Goal: Transaction & Acquisition: Purchase product/service

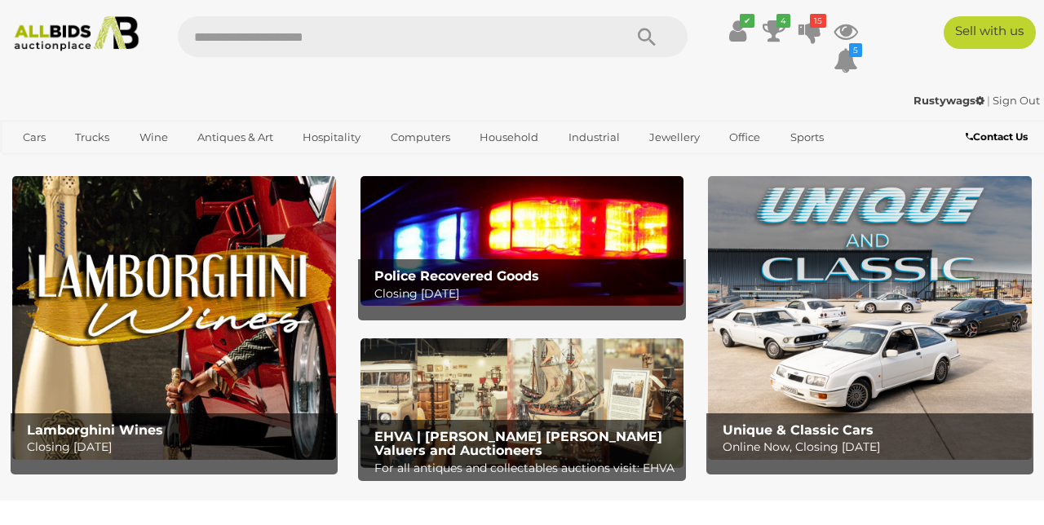
click at [759, 22] on ul "✔ Your account is up to date Transaction History Current Bids" at bounding box center [783, 46] width 166 height 60
click at [758, 29] on ul "✔ Your account is up to date Transaction History Current Bids" at bounding box center [783, 46] width 166 height 60
click at [743, 28] on icon at bounding box center [737, 30] width 17 height 29
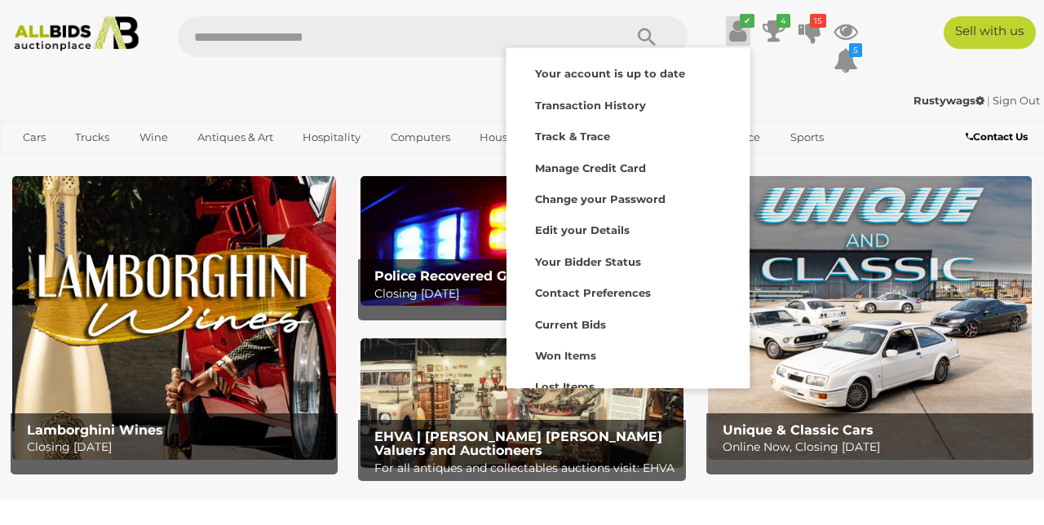
click at [565, 321] on strong "Current Bids" at bounding box center [570, 324] width 71 height 13
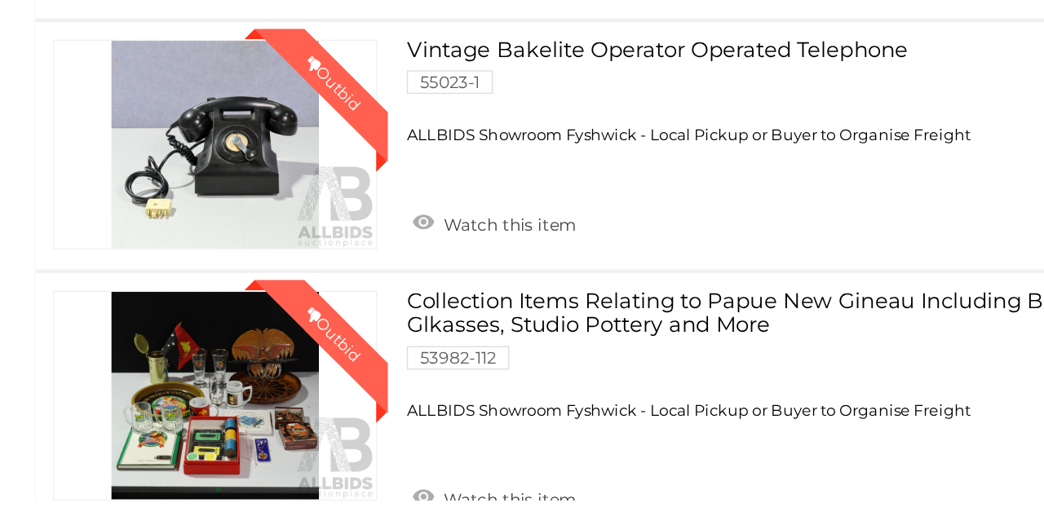
scroll to position [914, 0]
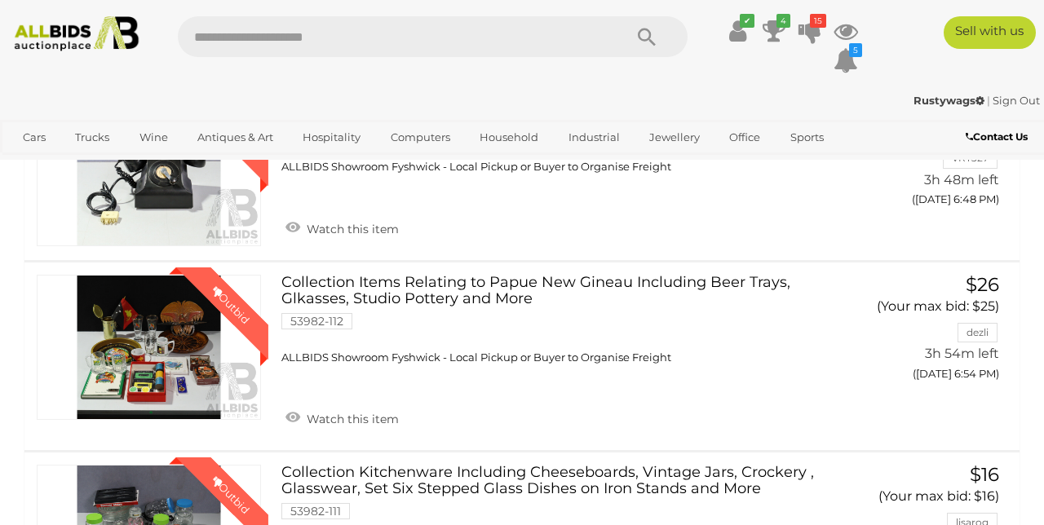
click at [156, 358] on link "Winning Outbid" at bounding box center [149, 347] width 224 height 145
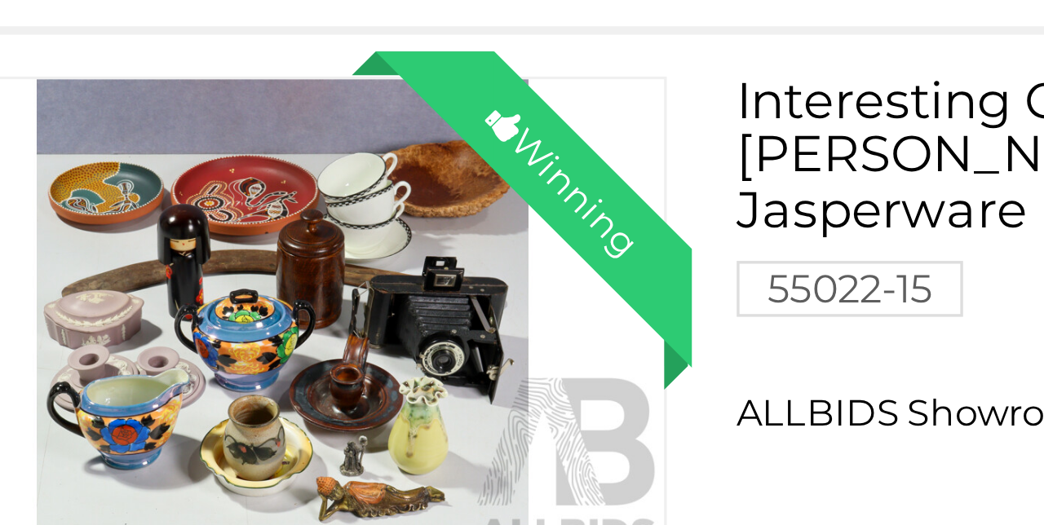
scroll to position [1634, 0]
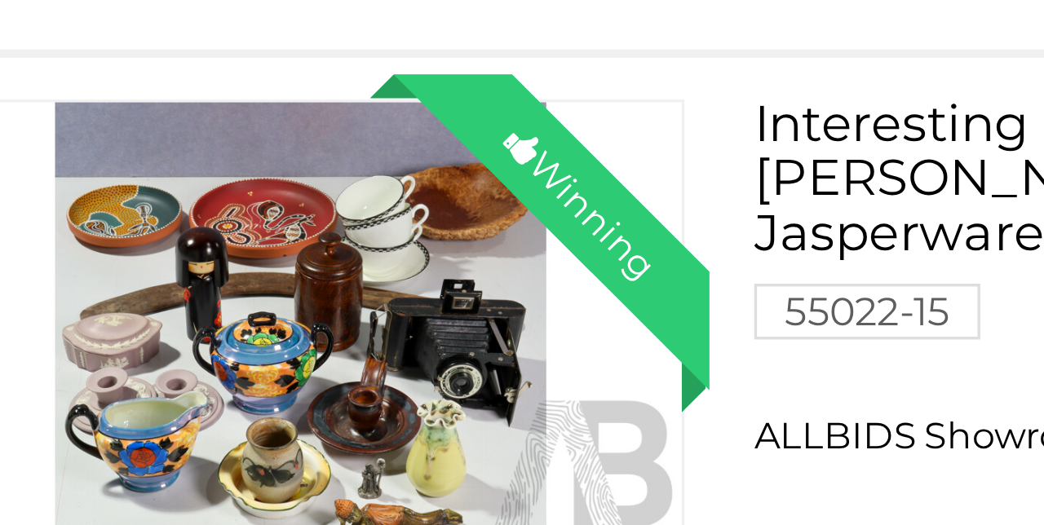
click at [261, 468] on link "Winning Outbid" at bounding box center [149, 443] width 224 height 145
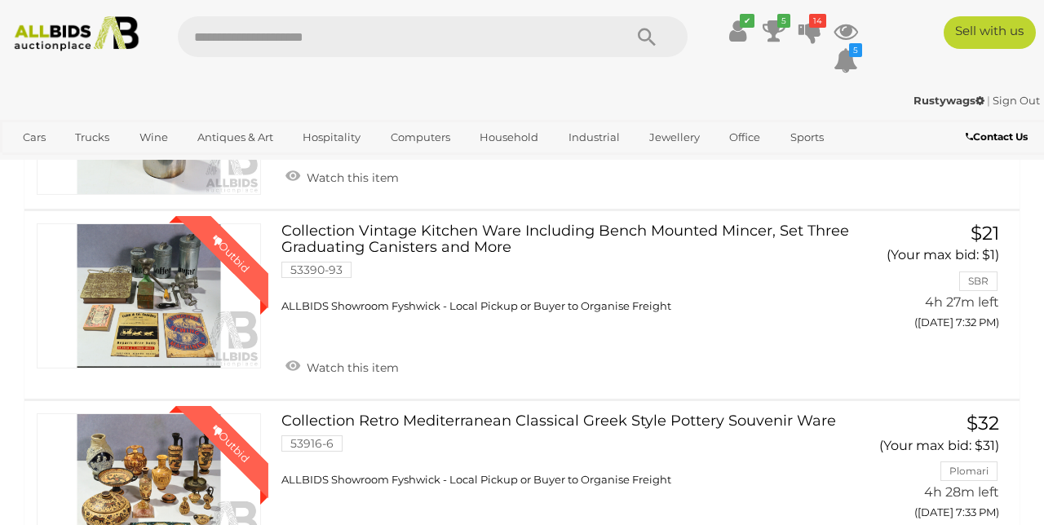
scroll to position [2747, 0]
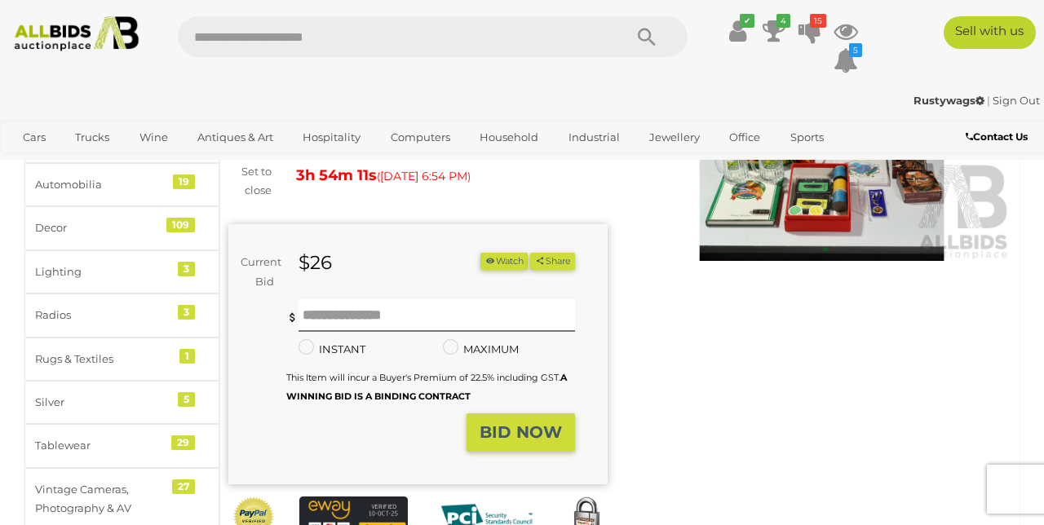
scroll to position [183, 0]
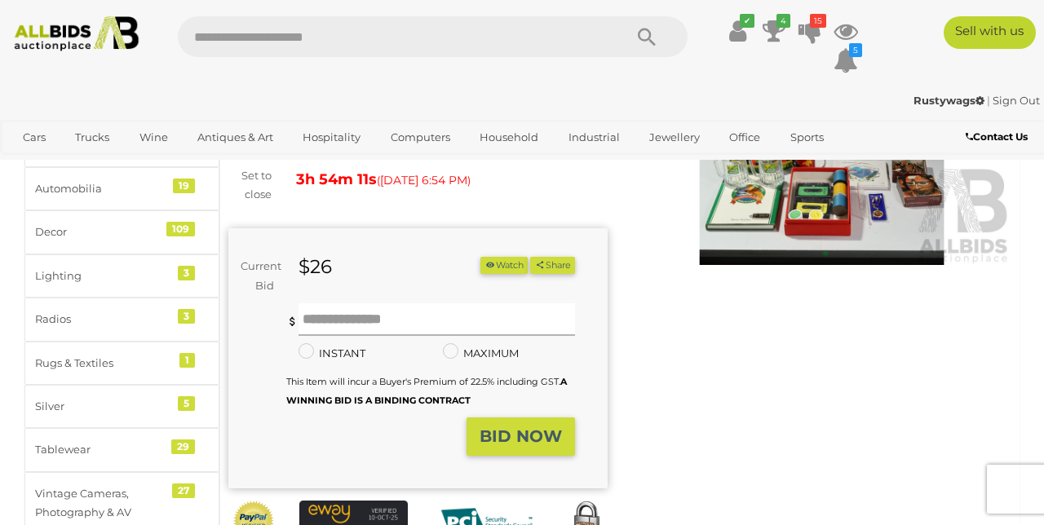
click at [357, 313] on input "text" at bounding box center [437, 320] width 277 height 33
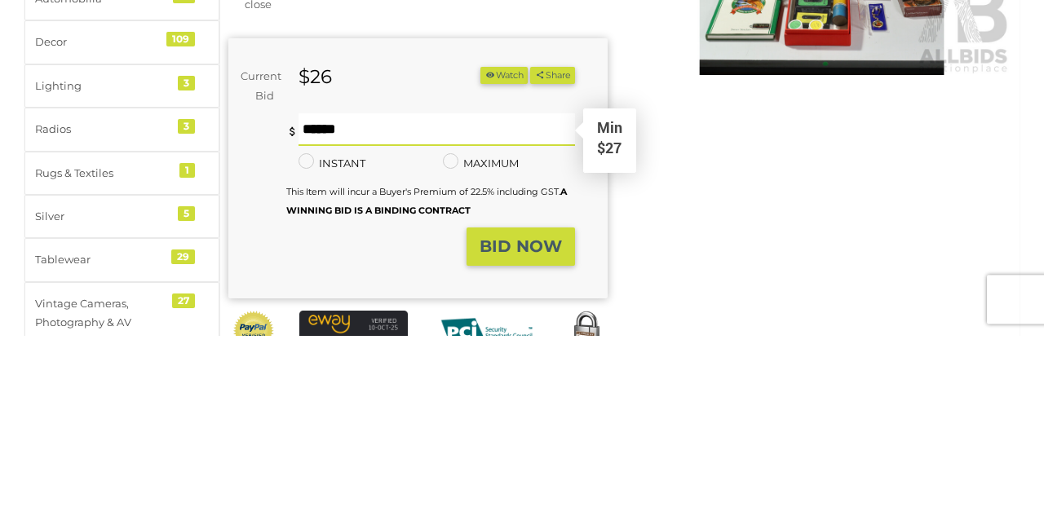
type input "**"
click at [530, 414] on div "You are not the highest bidder, please place a higher bid. ** Min $27 ** Minimu…" at bounding box center [430, 361] width 289 height 114
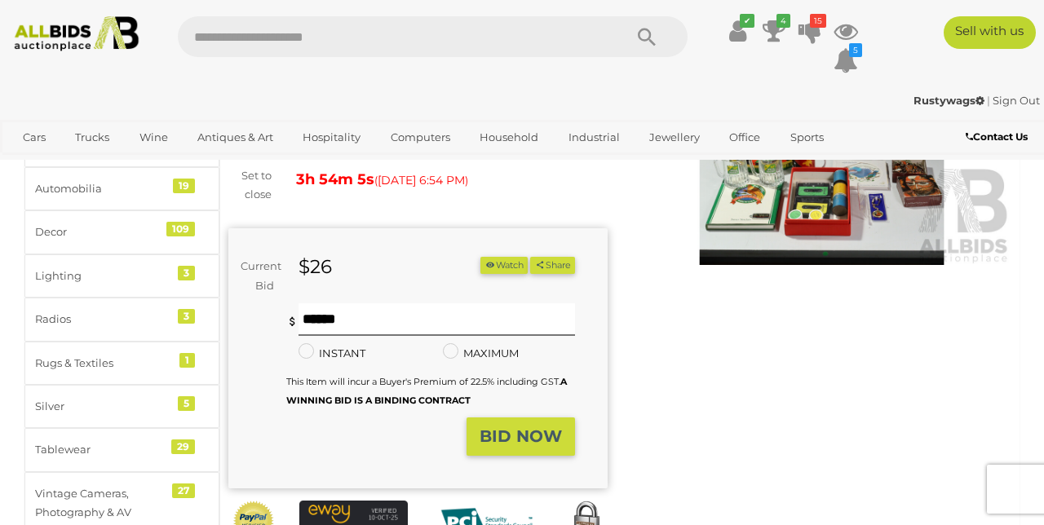
click at [523, 429] on strong "BID NOW" at bounding box center [521, 437] width 82 height 20
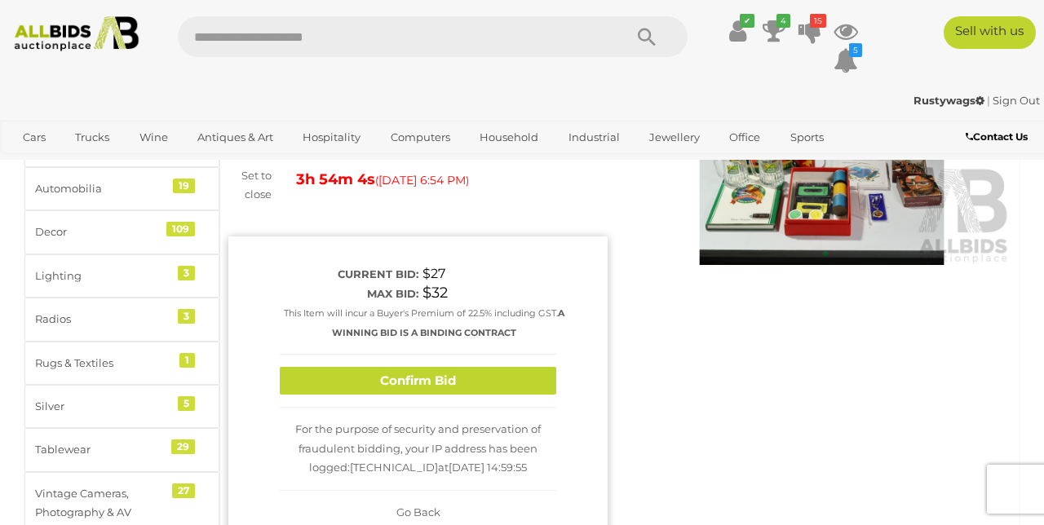
click at [384, 379] on button "Confirm Bid" at bounding box center [418, 381] width 277 height 29
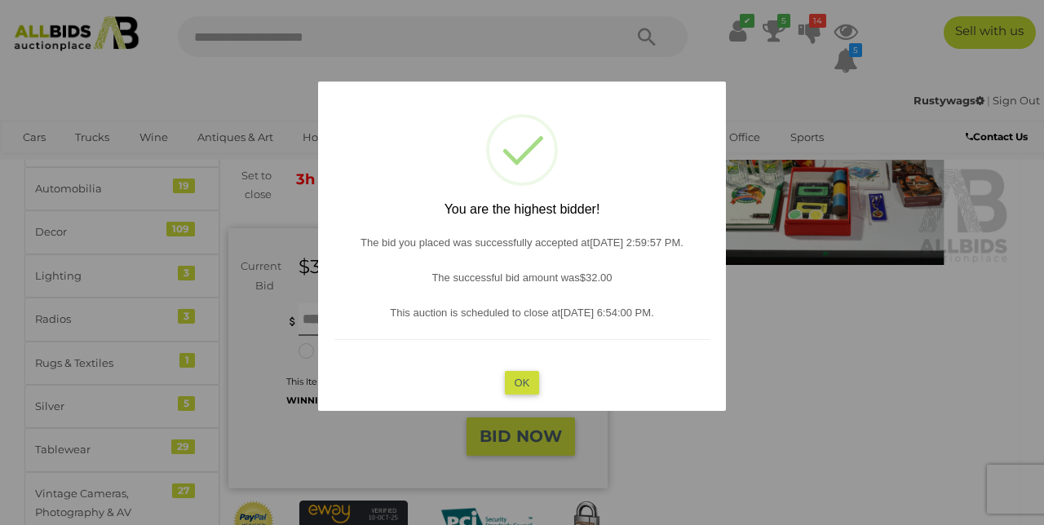
click at [522, 379] on button "OK" at bounding box center [522, 383] width 35 height 24
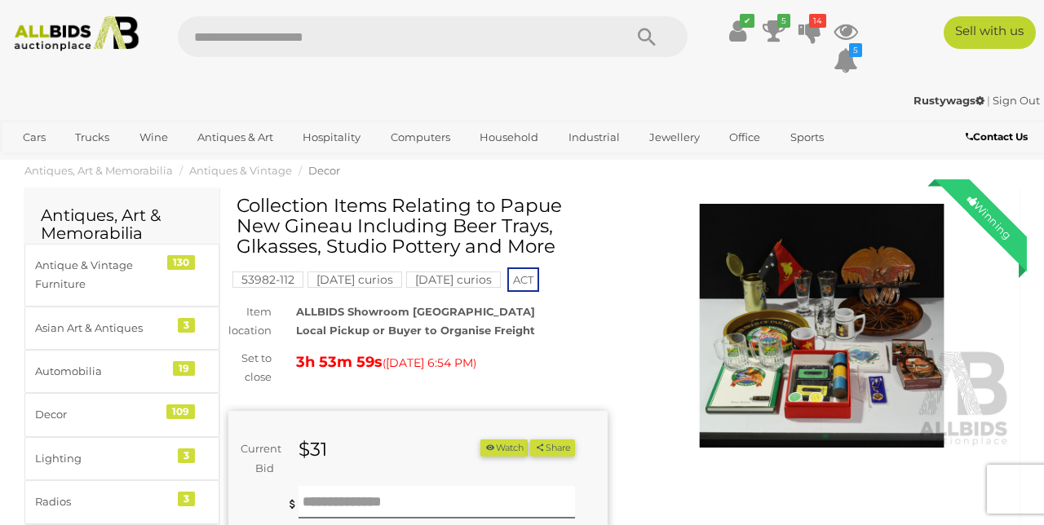
scroll to position [2, 0]
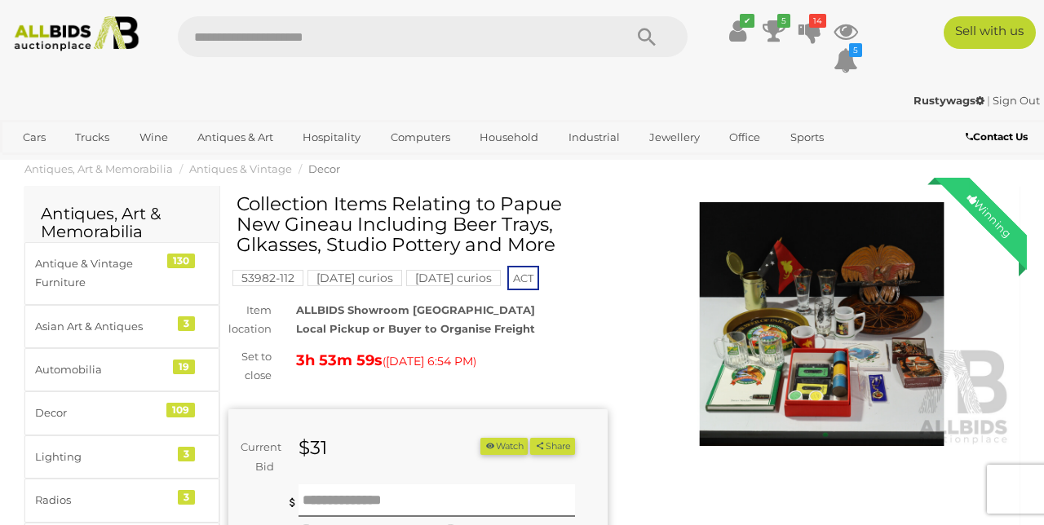
click at [849, 334] on img at bounding box center [821, 324] width 379 height 245
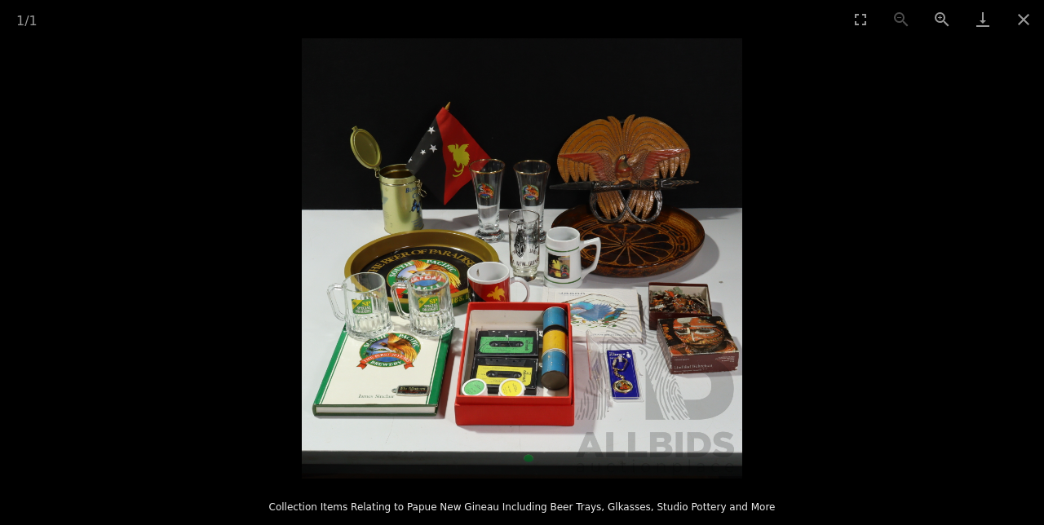
scroll to position [100, 0]
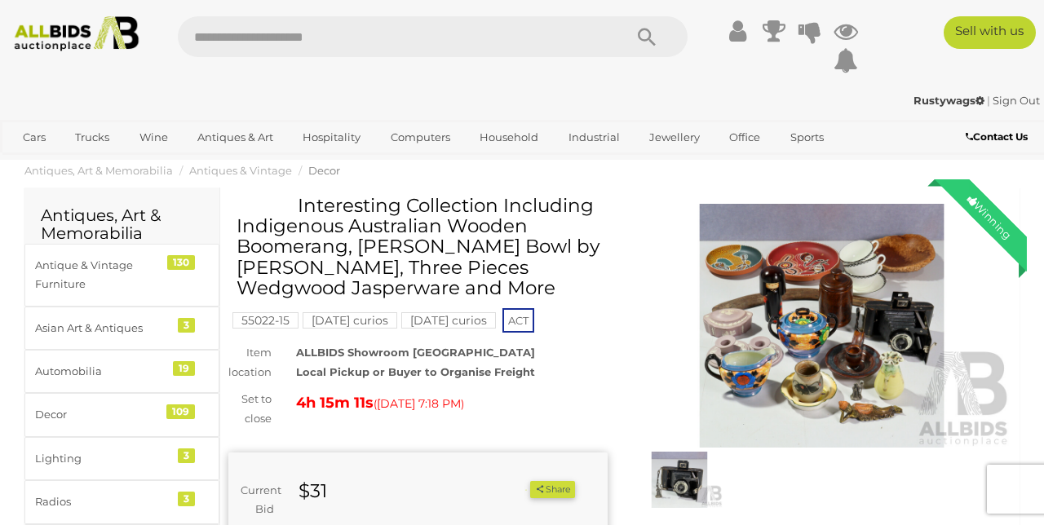
click at [832, 326] on img at bounding box center [821, 326] width 379 height 245
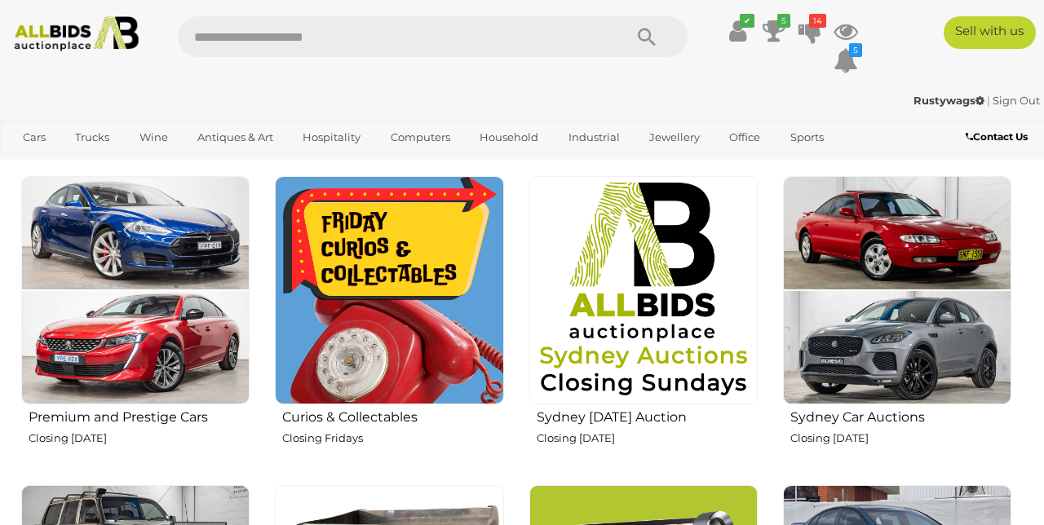
scroll to position [520, 0]
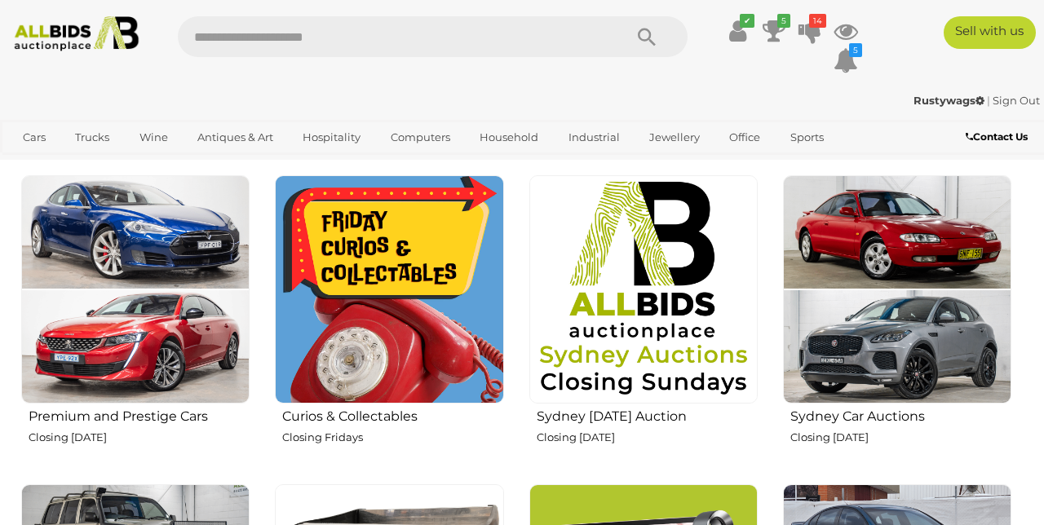
click at [416, 257] on img at bounding box center [389, 289] width 228 height 228
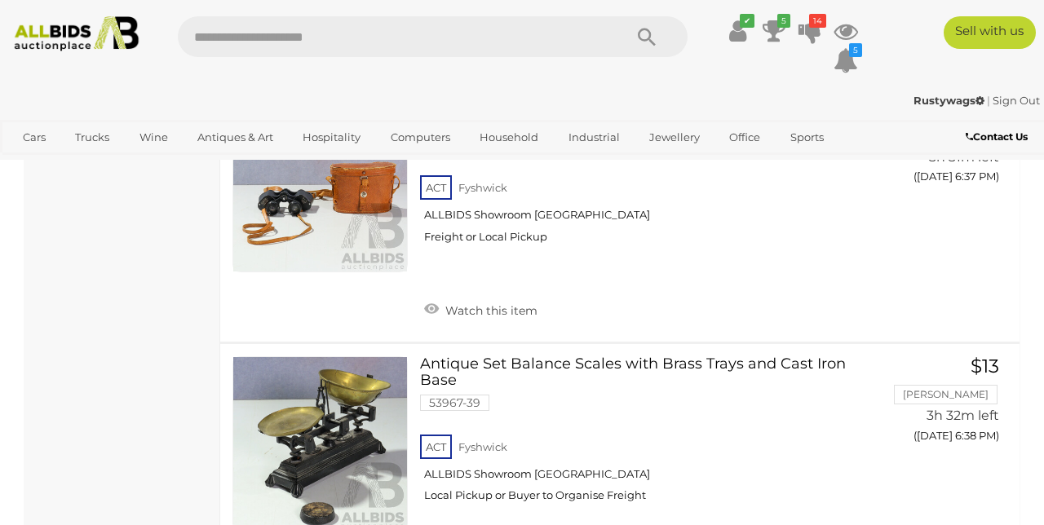
scroll to position [2175, 0]
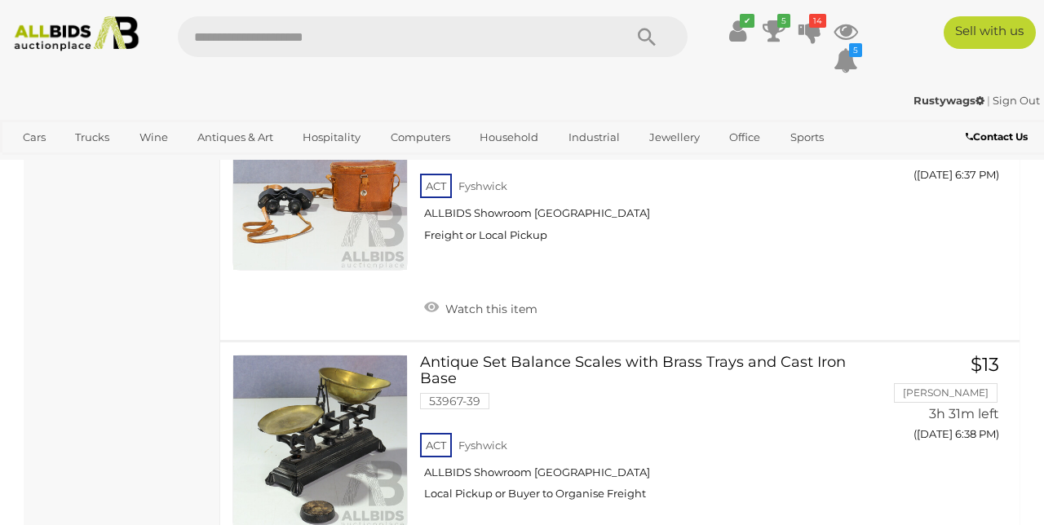
click at [875, 234] on div "ACT Fyshwick ALLBIDS Showroom Fyshwick Freight or Local Pickup" at bounding box center [647, 213] width 454 height 84
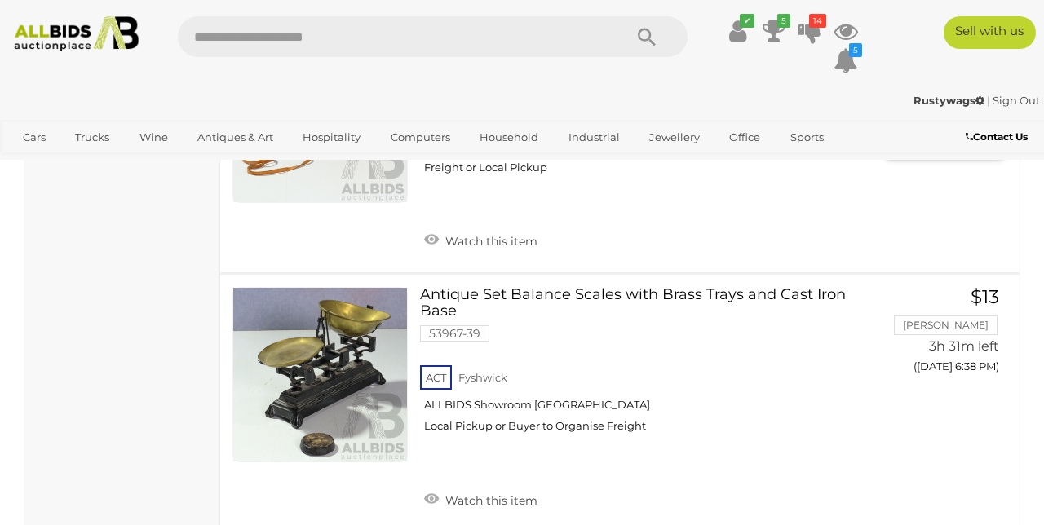
scroll to position [2244, 0]
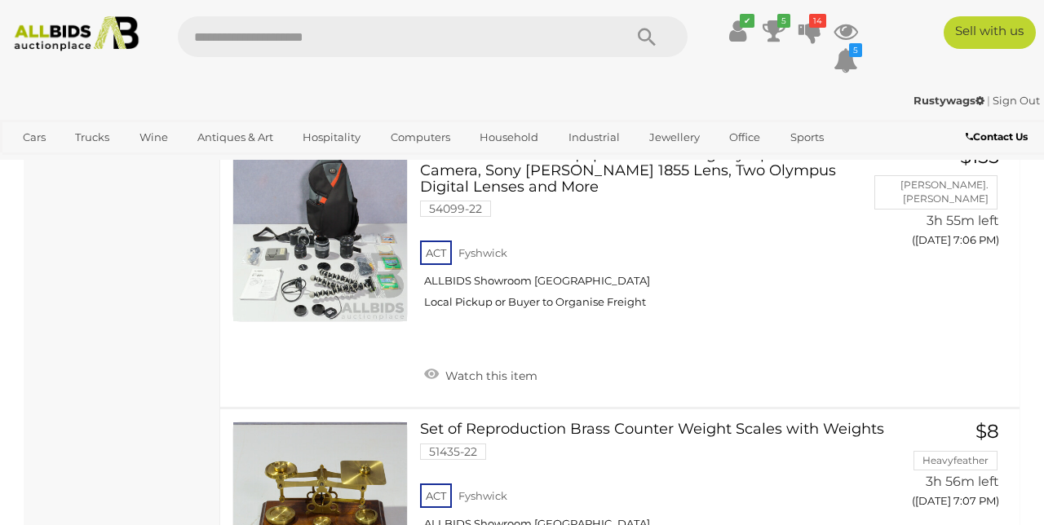
scroll to position [11799, 0]
click at [300, 441] on link at bounding box center [320, 509] width 175 height 175
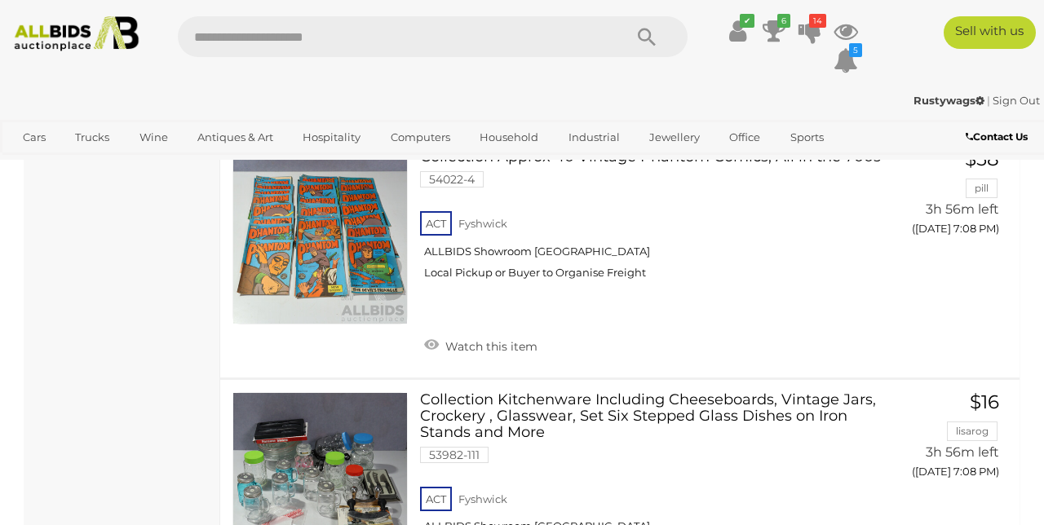
scroll to position [12317, 0]
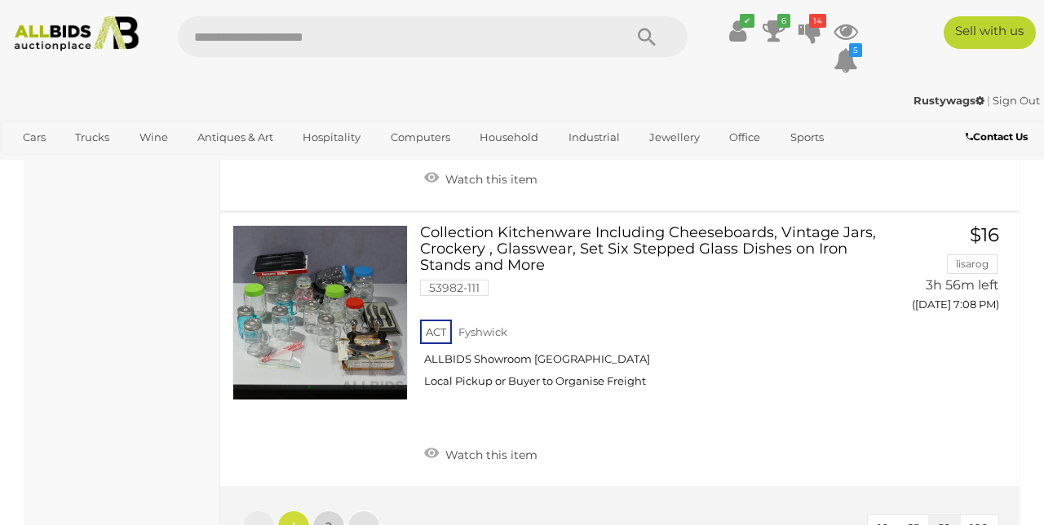
click at [340, 511] on link "2" at bounding box center [329, 527] width 33 height 33
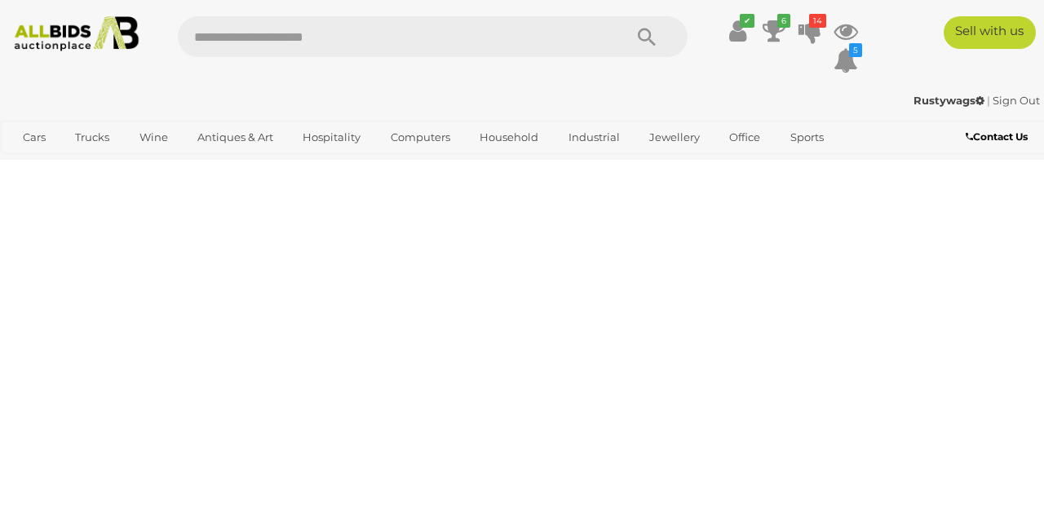
scroll to position [83, 0]
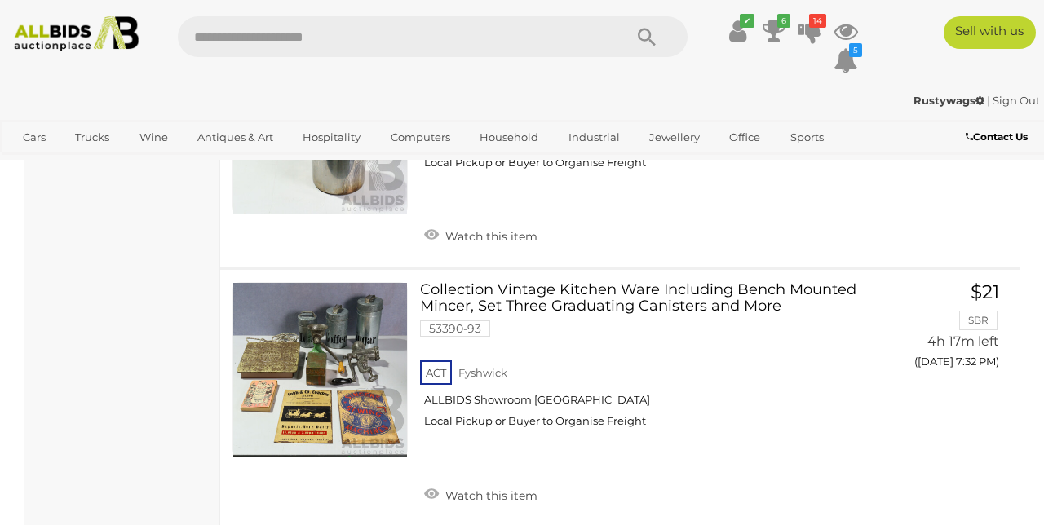
scroll to position [6459, 0]
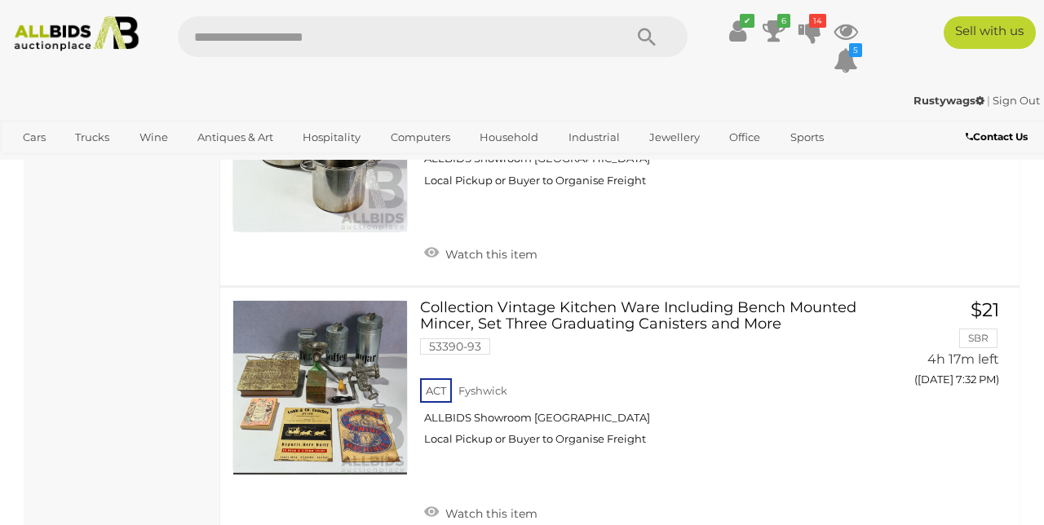
click at [351, 346] on link at bounding box center [320, 387] width 175 height 175
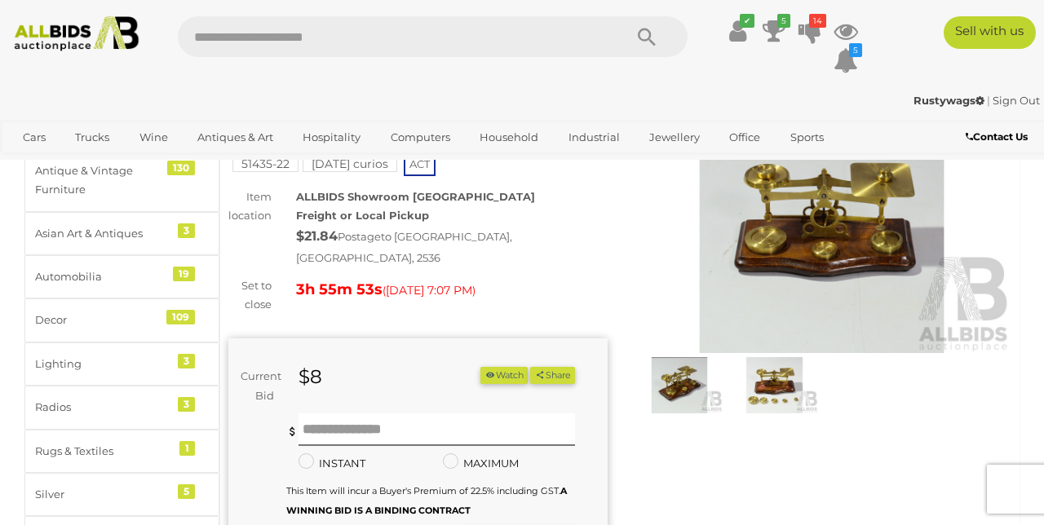
click at [522, 506] on div "You are not the highest bidder, please place a higher bid. Minimum bid is $9 IN…" at bounding box center [430, 471] width 289 height 114
click at [409, 414] on input "text" at bounding box center [437, 430] width 277 height 33
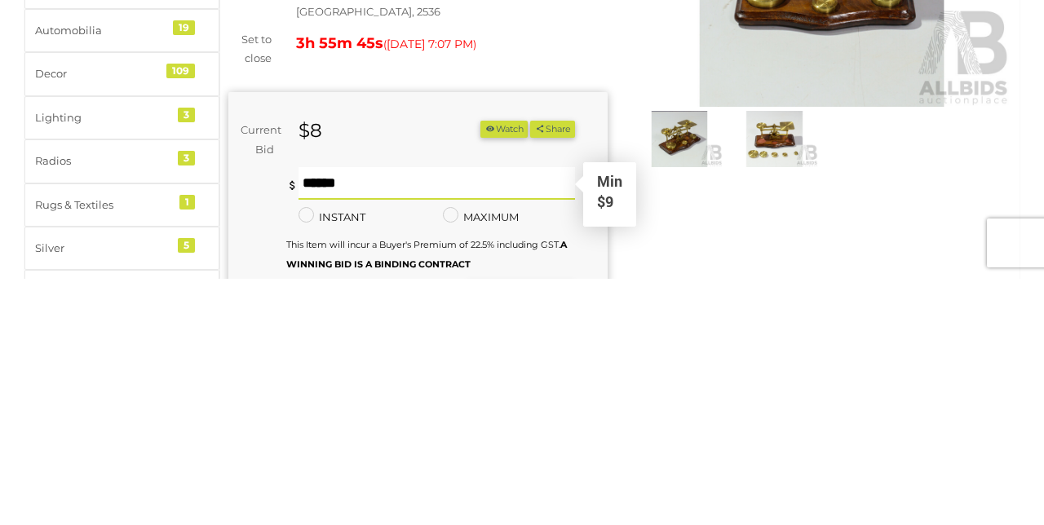
type input "**"
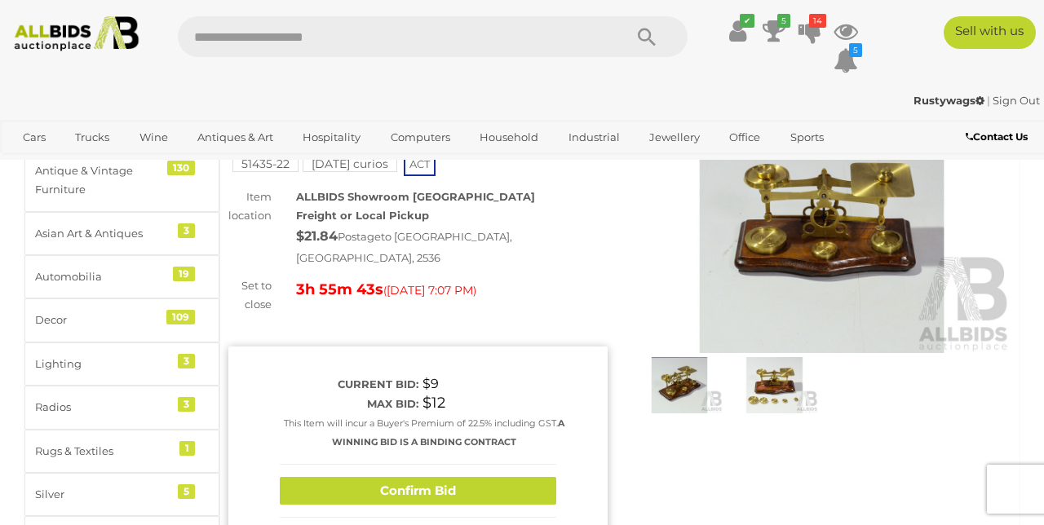
click at [405, 477] on button "Confirm Bid" at bounding box center [418, 491] width 277 height 29
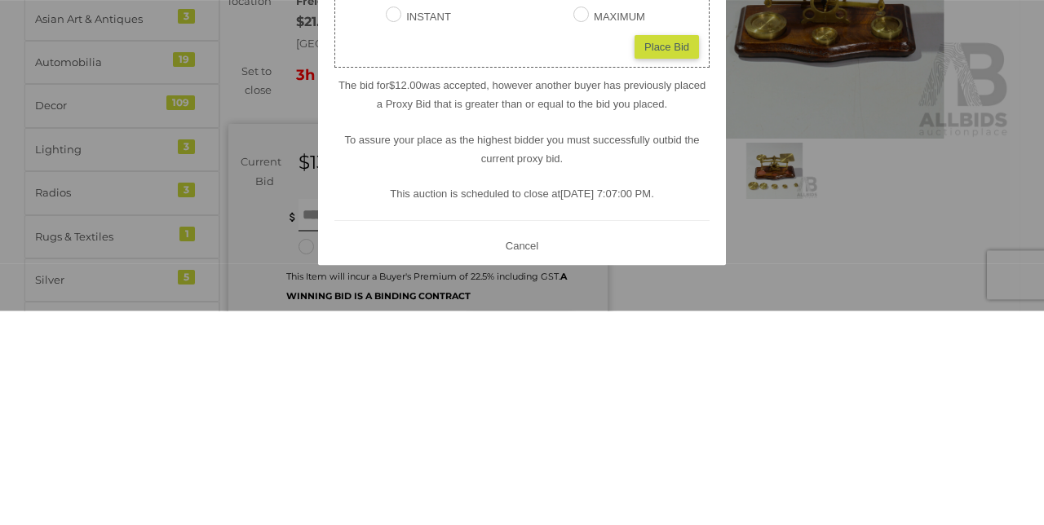
click at [532, 471] on button "Cancel" at bounding box center [522, 460] width 42 height 20
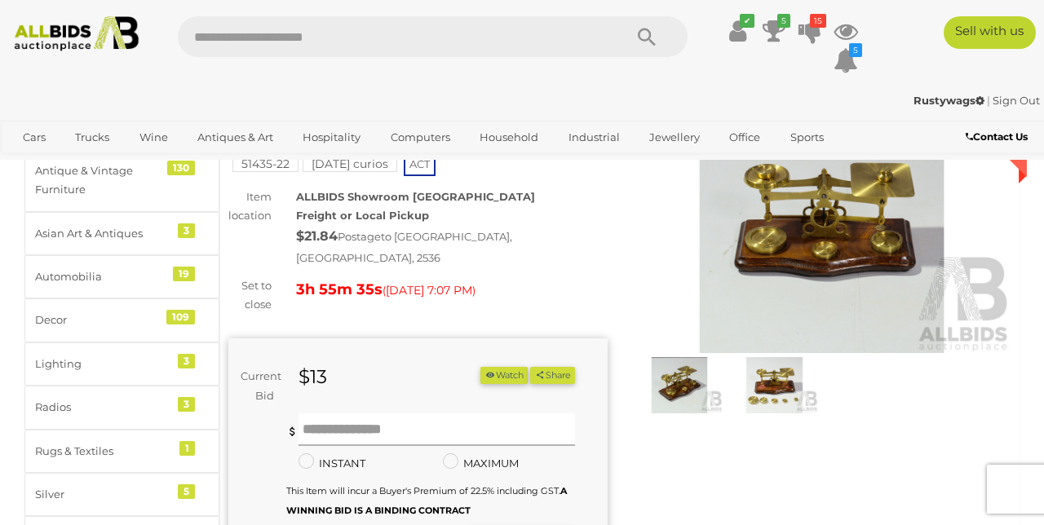
click at [396, 414] on input "text" at bounding box center [437, 430] width 277 height 33
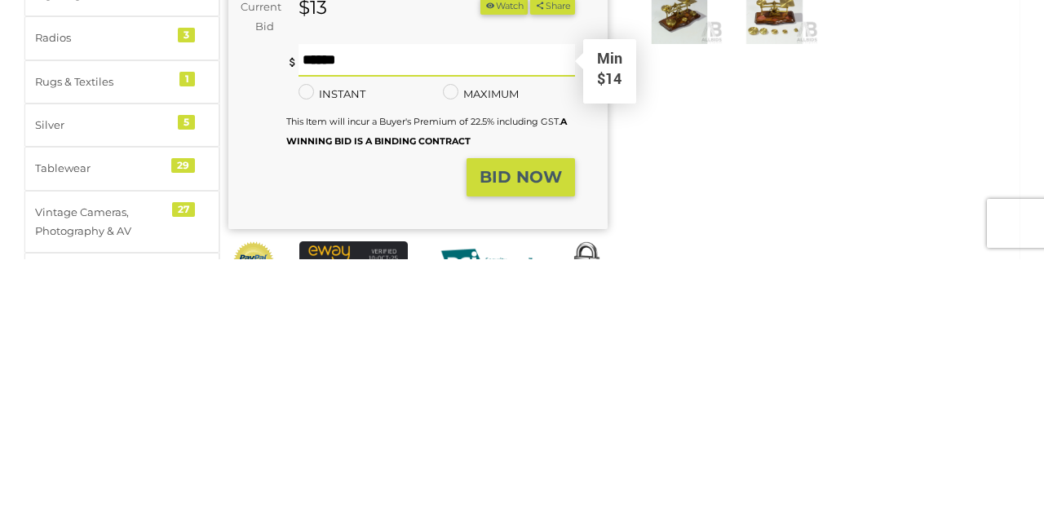
scroll to position [200, 0]
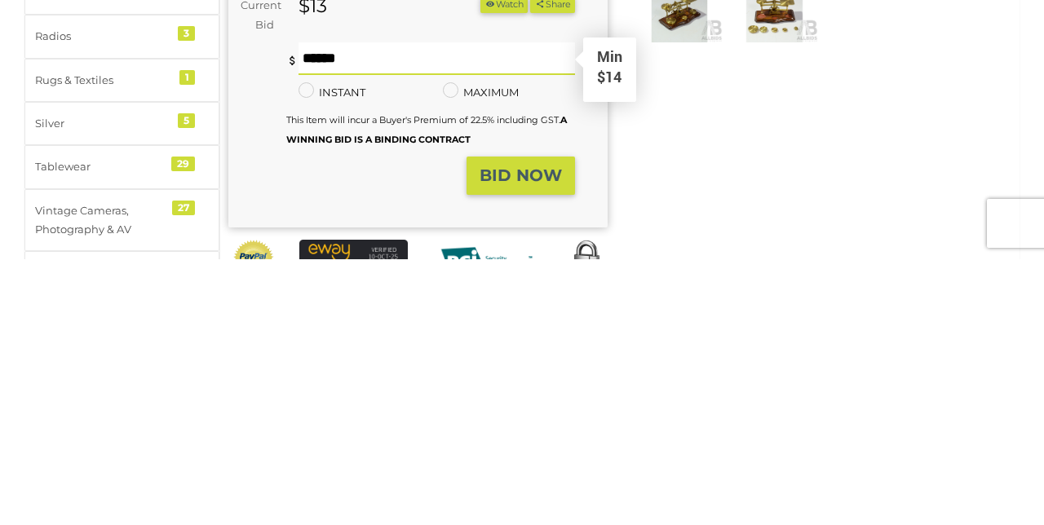
type input "**"
click at [504, 432] on strong "BID NOW" at bounding box center [521, 442] width 82 height 20
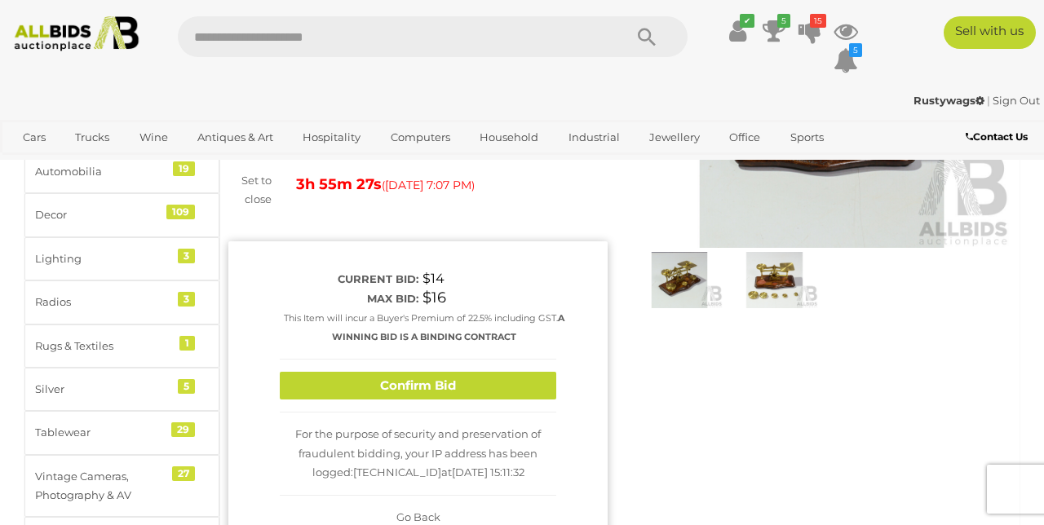
click at [421, 372] on button "Confirm Bid" at bounding box center [418, 386] width 277 height 29
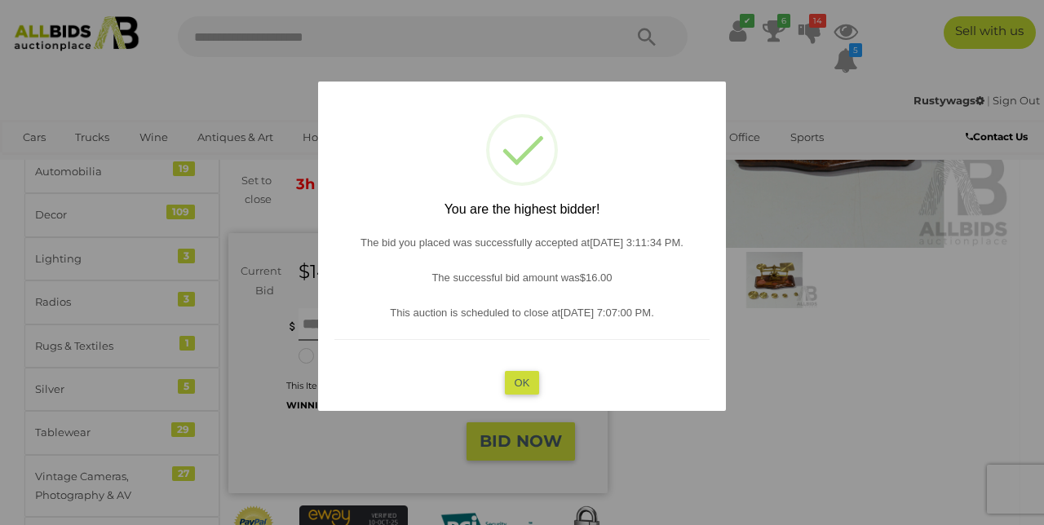
click at [537, 395] on button "OK" at bounding box center [522, 383] width 35 height 24
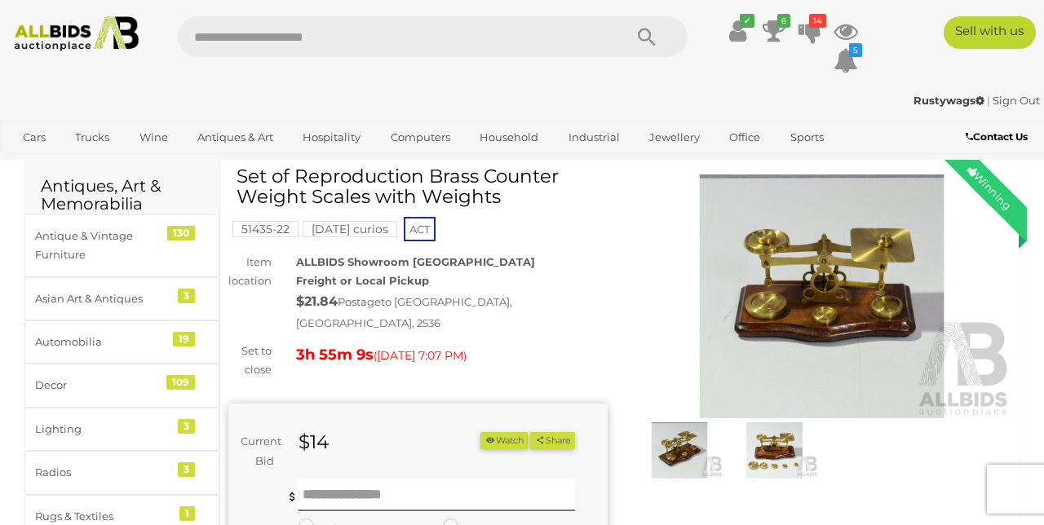
scroll to position [32, 0]
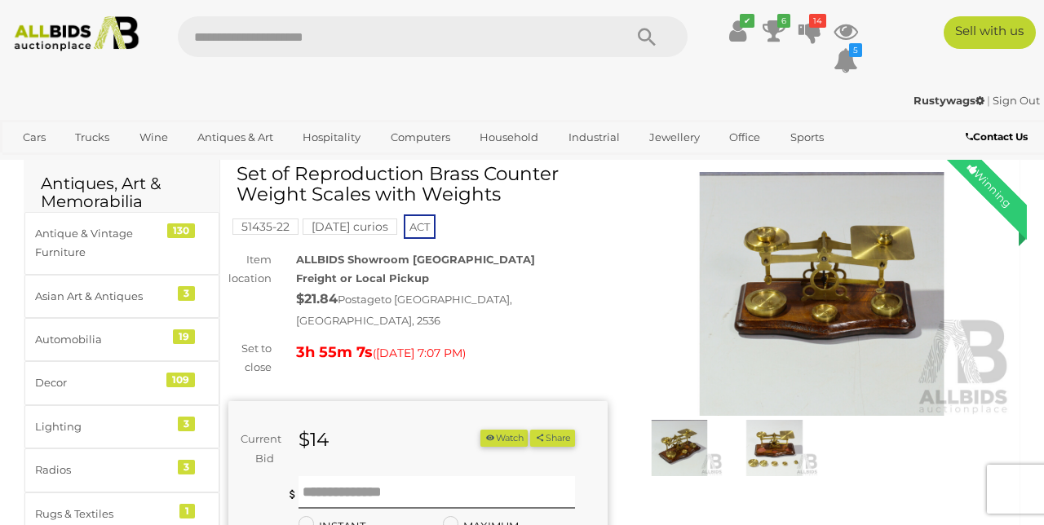
click at [783, 441] on img at bounding box center [774, 447] width 86 height 55
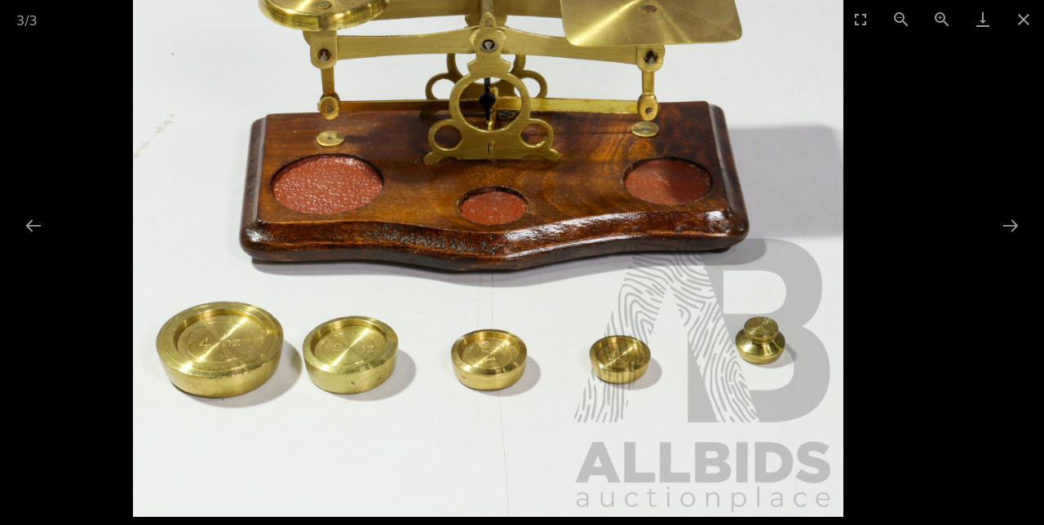
scroll to position [100, 0]
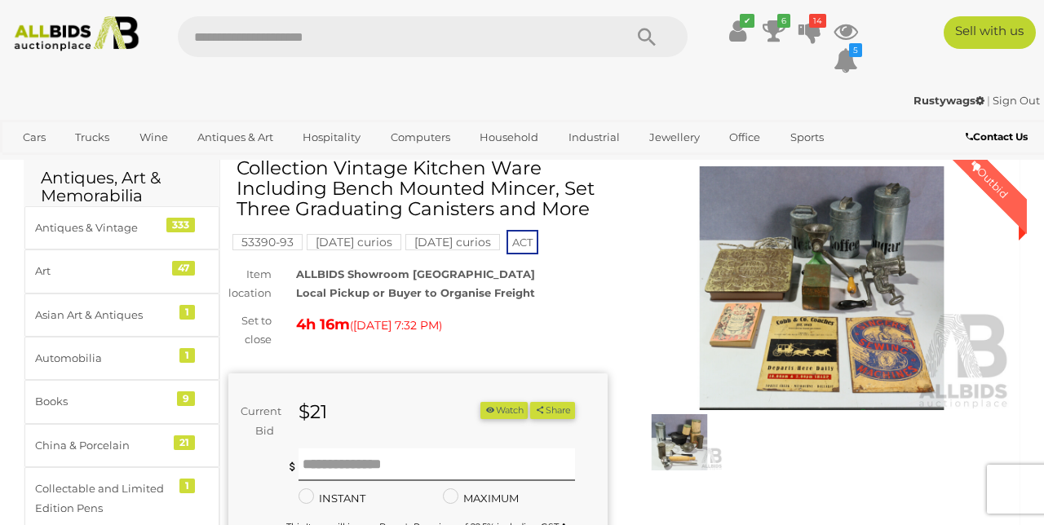
scroll to position [36, 0]
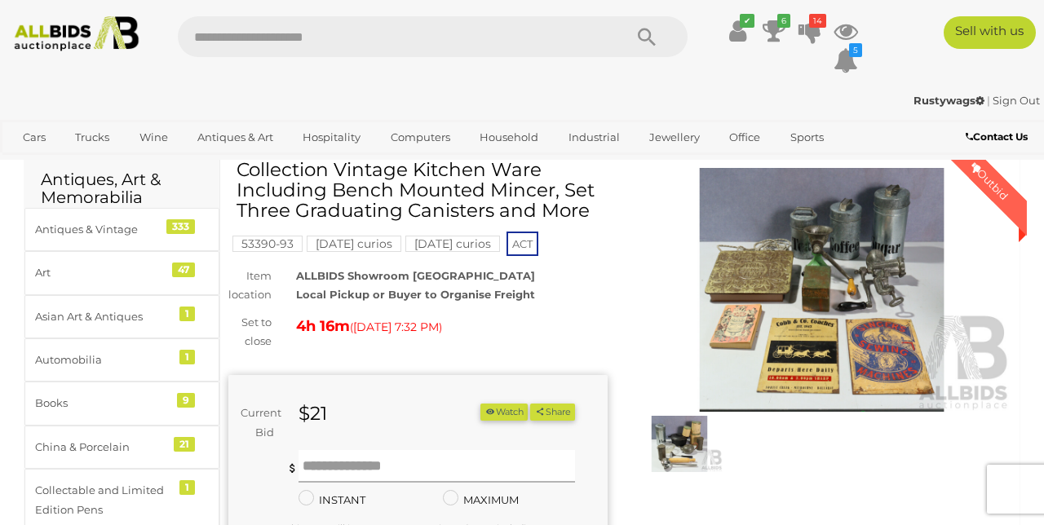
click at [408, 462] on input "text" at bounding box center [437, 466] width 277 height 33
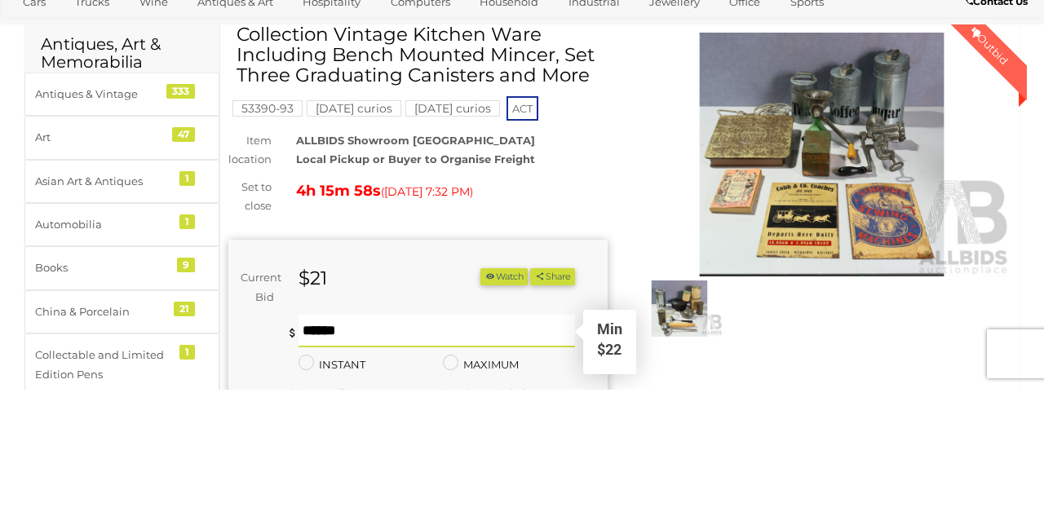
scroll to position [73, 0]
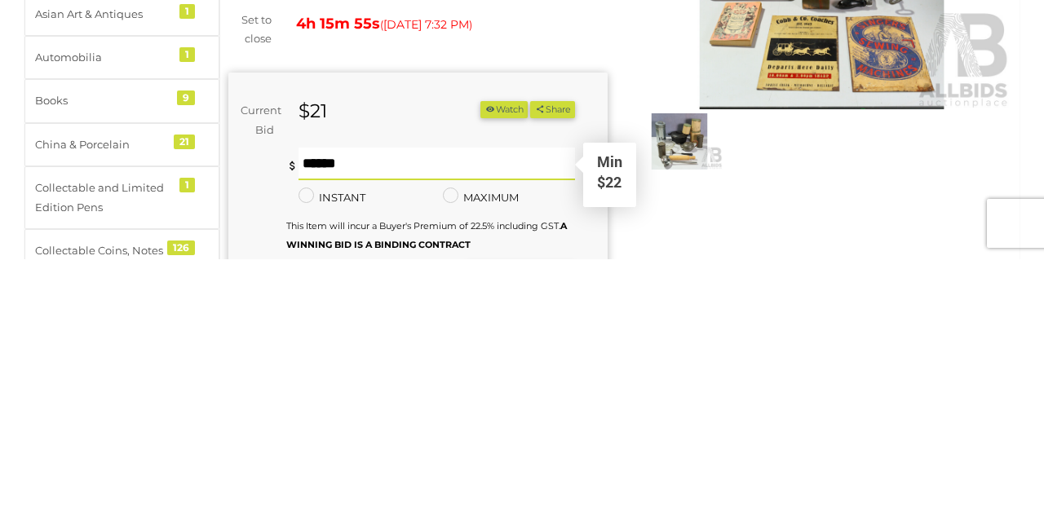
type input "**"
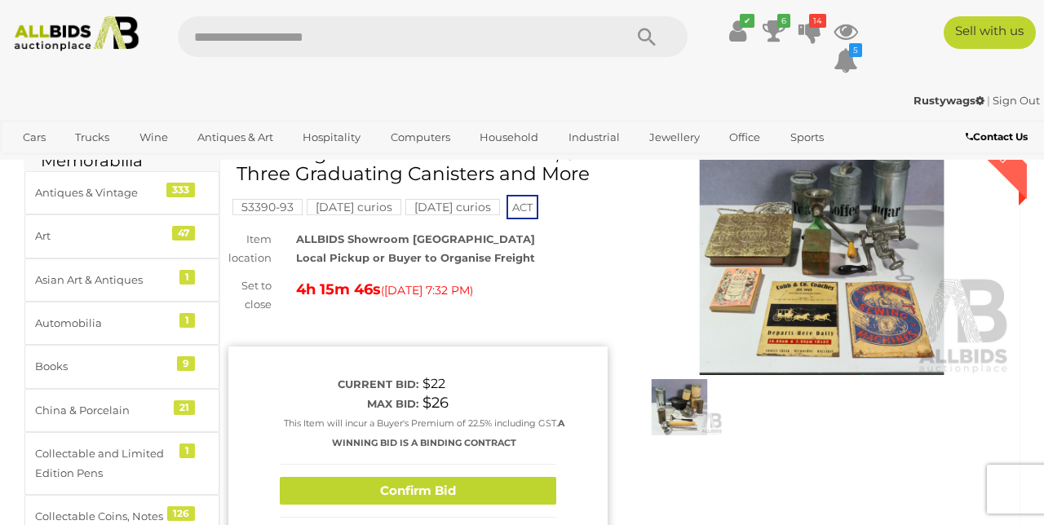
click at [464, 489] on button "Confirm Bid" at bounding box center [418, 491] width 277 height 29
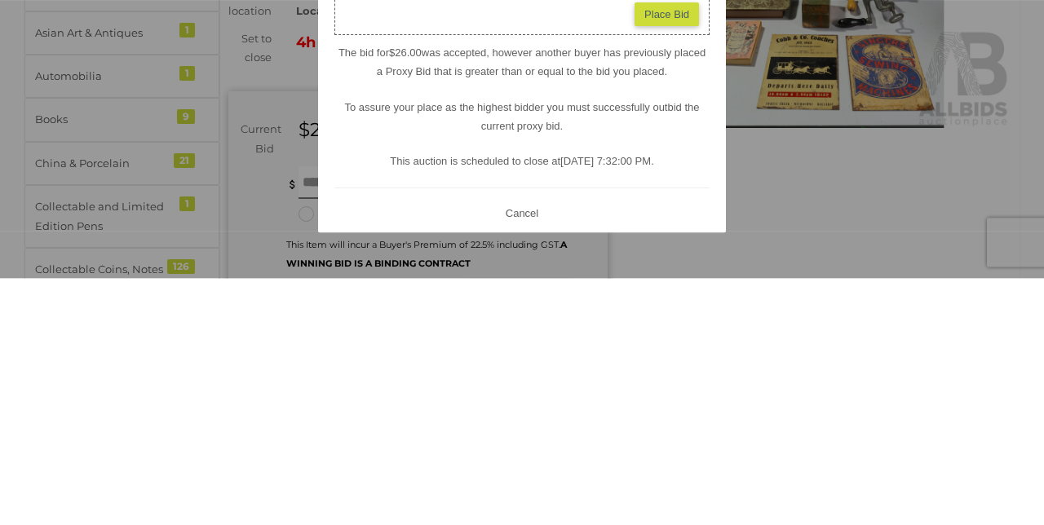
click at [533, 471] on button "Cancel" at bounding box center [522, 460] width 42 height 20
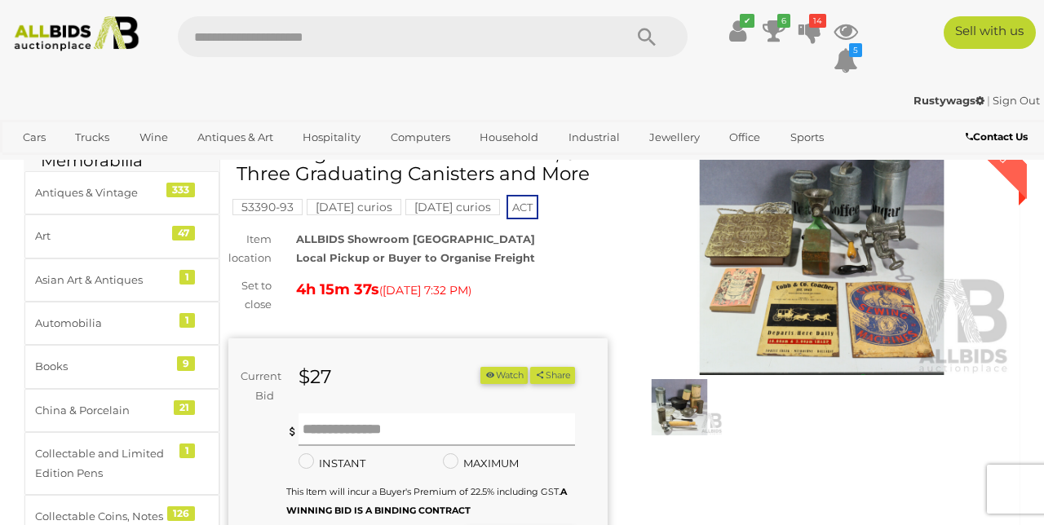
click at [404, 421] on input "text" at bounding box center [437, 430] width 277 height 33
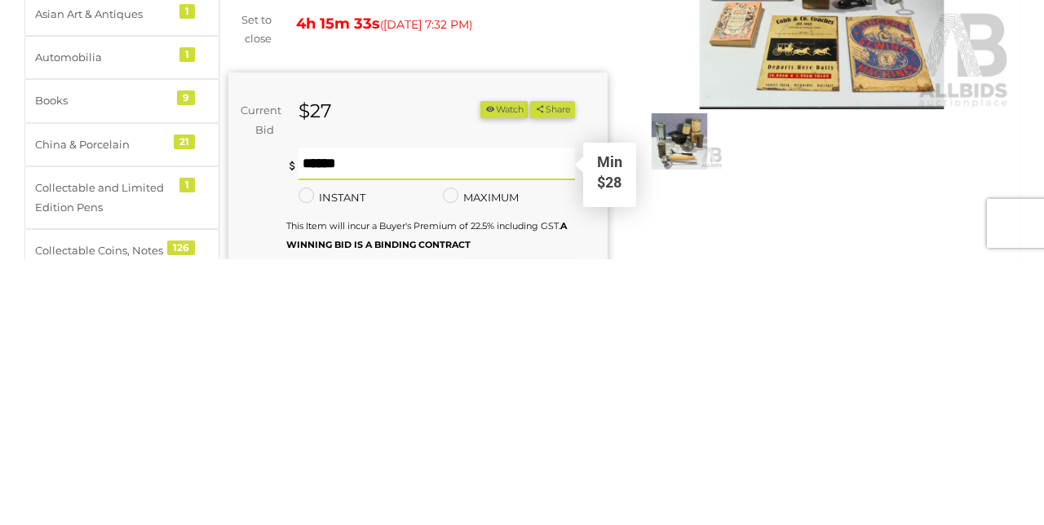
type input "**"
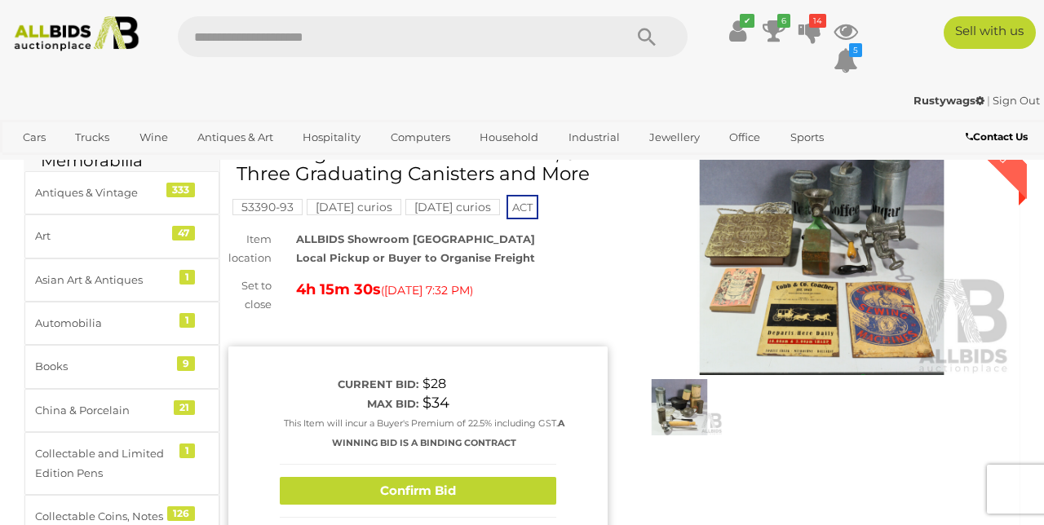
click at [406, 484] on button "Confirm Bid" at bounding box center [418, 491] width 277 height 29
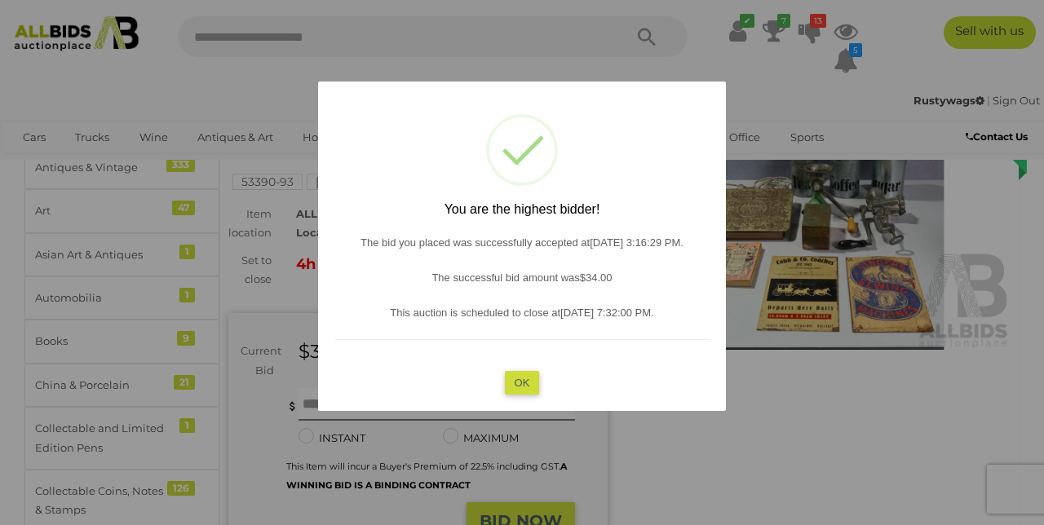
scroll to position [99, 0]
click at [525, 395] on button "OK" at bounding box center [522, 383] width 35 height 24
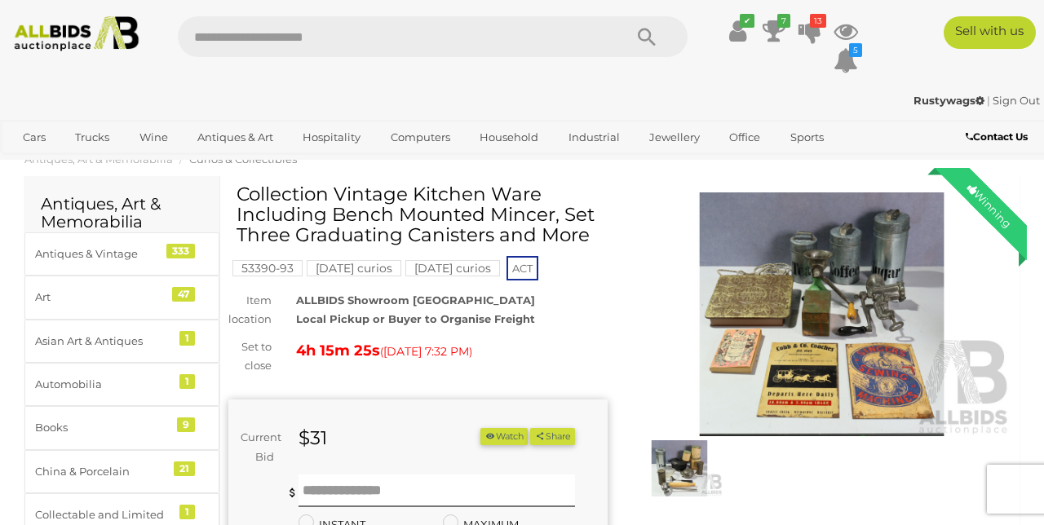
scroll to position [0, 0]
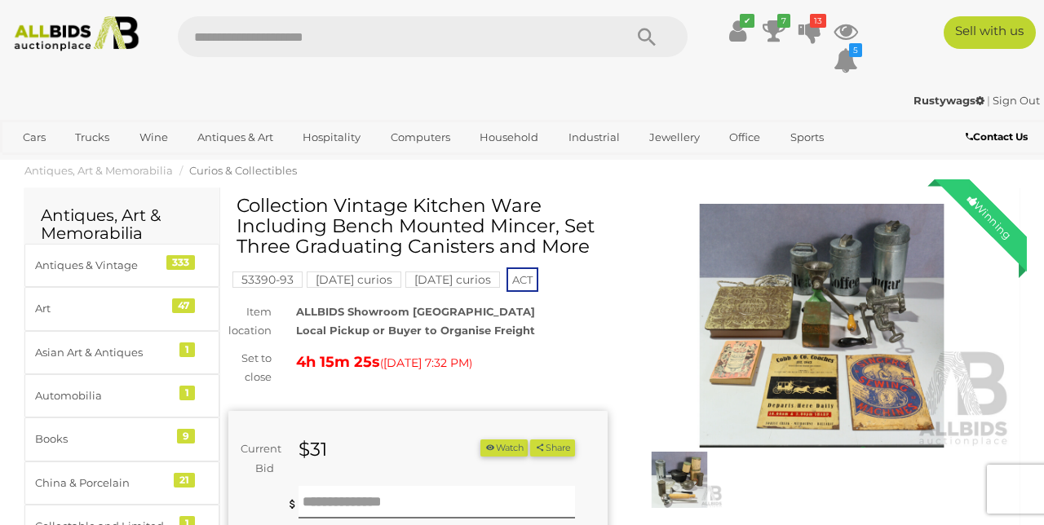
click at [853, 323] on img at bounding box center [821, 326] width 379 height 245
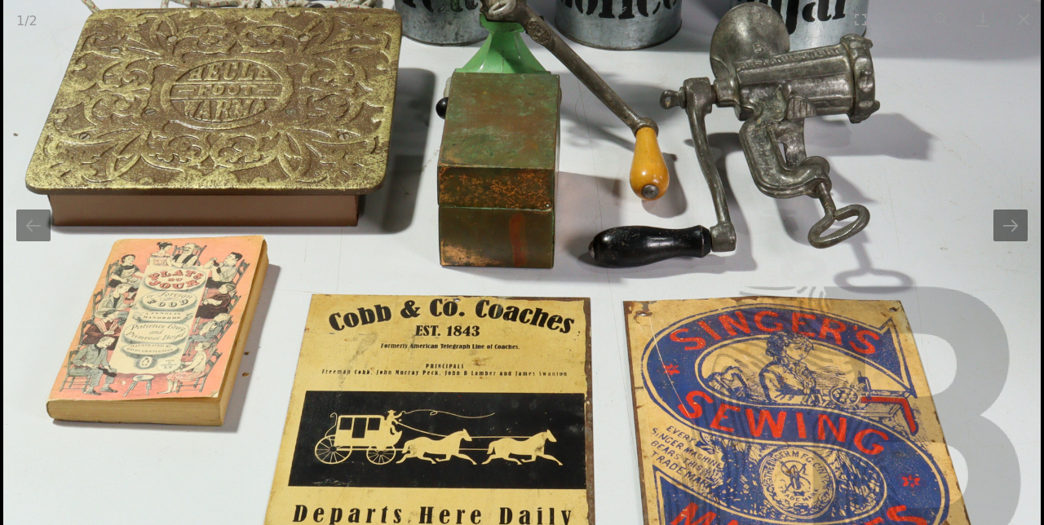
scroll to position [1, 0]
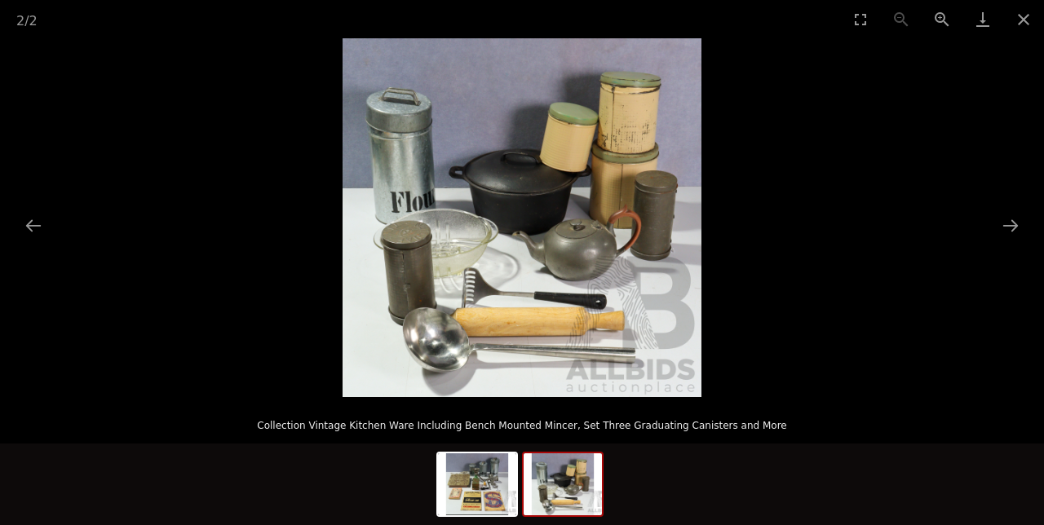
click at [481, 487] on img at bounding box center [477, 485] width 78 height 62
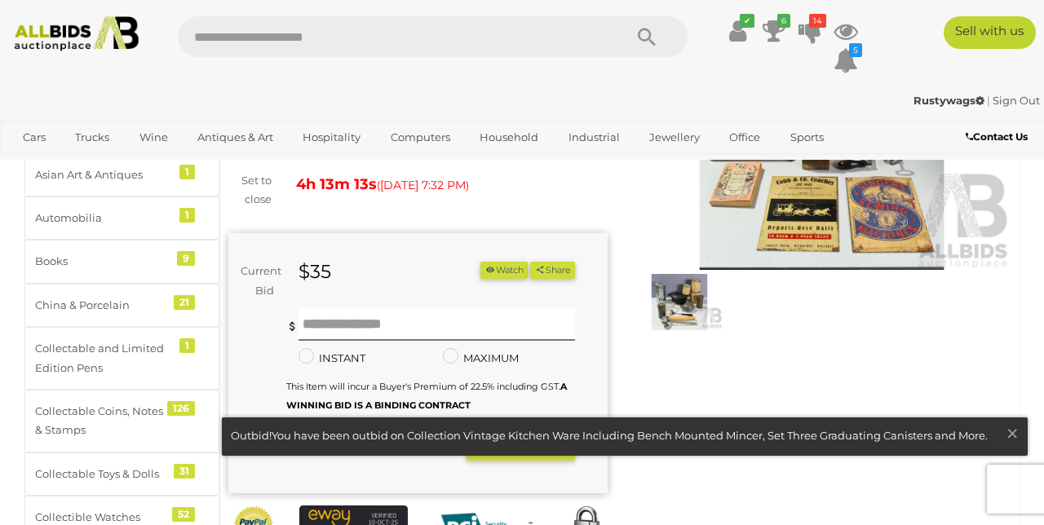
scroll to position [177, 0]
click at [1013, 450] on span "×" at bounding box center [1012, 434] width 15 height 32
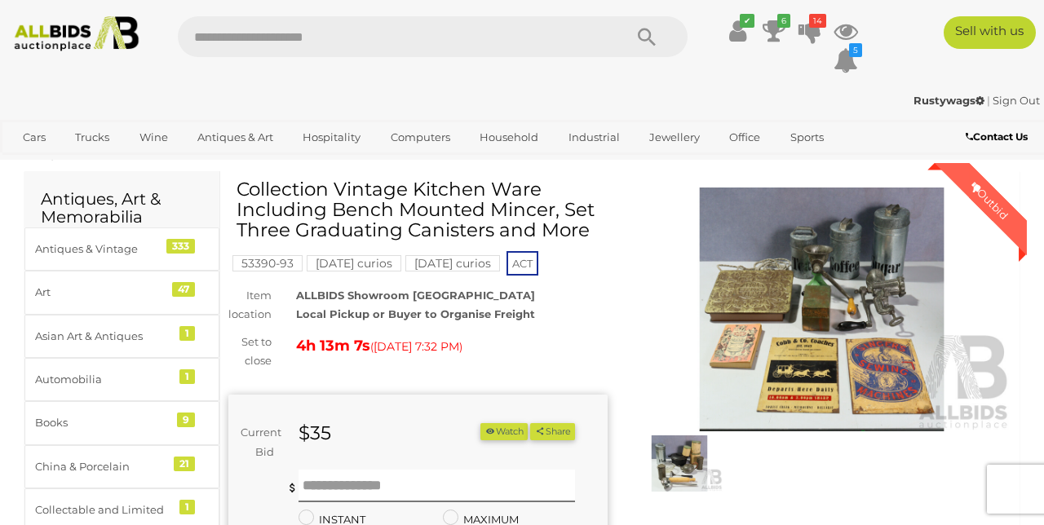
scroll to position [85, 0]
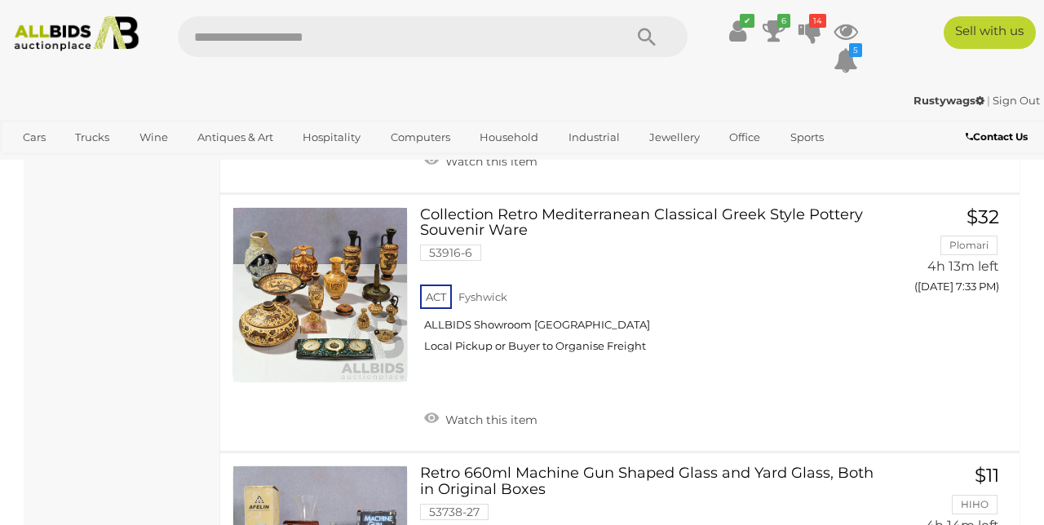
scroll to position [6804, 0]
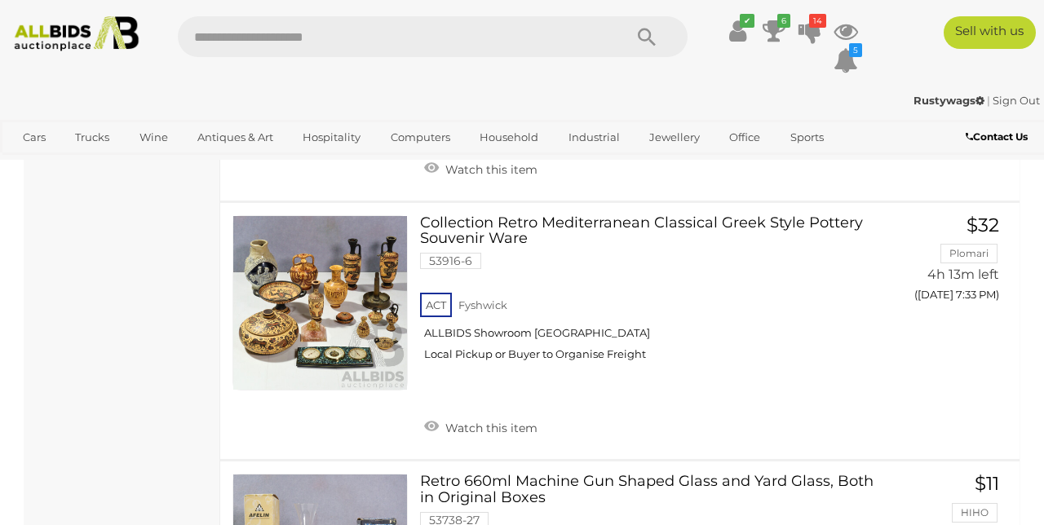
click at [511, 290] on div "ACT Fyshwick ALLBIDS Showroom Fyshwick Local Pickup or Buyer to Organise Freight" at bounding box center [647, 332] width 454 height 84
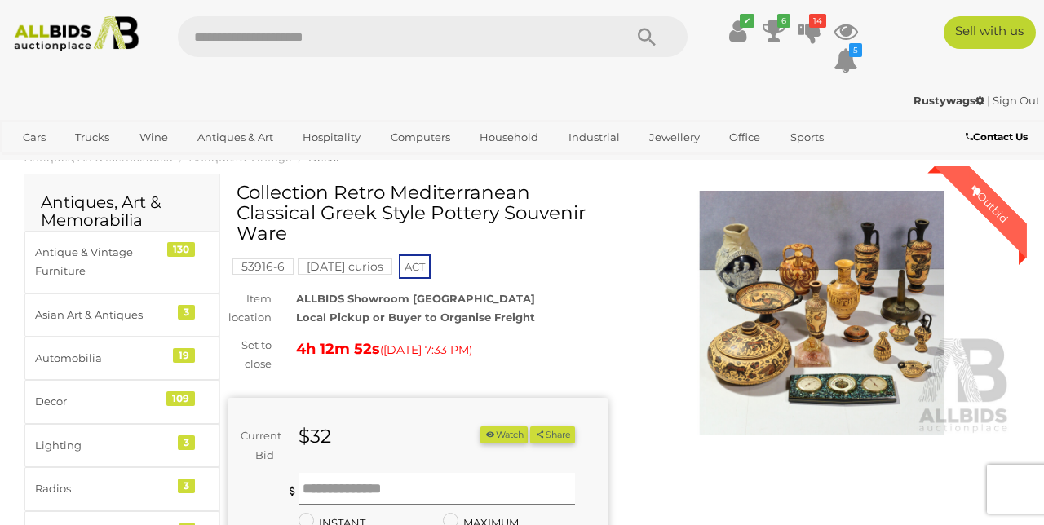
scroll to position [20, 0]
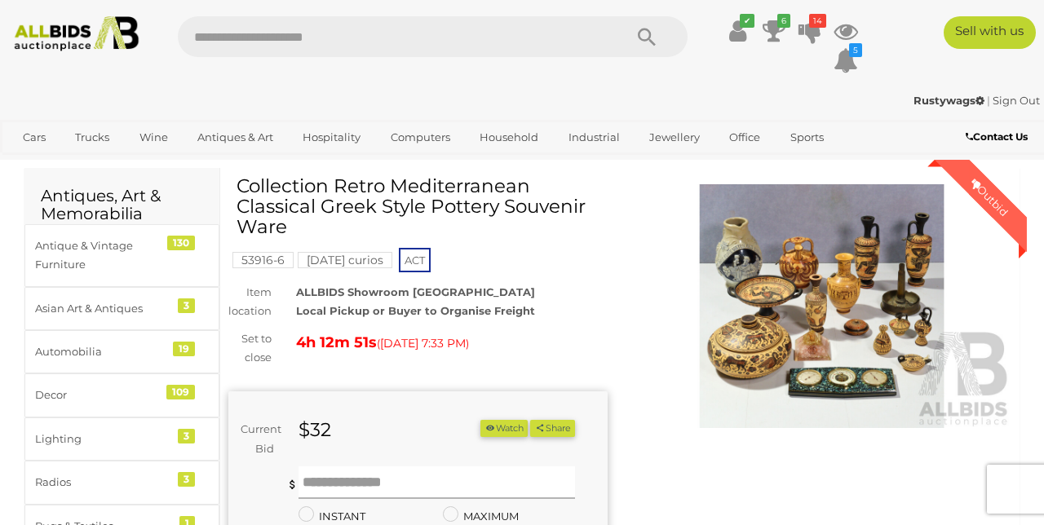
click at [383, 481] on input "text" at bounding box center [437, 483] width 277 height 33
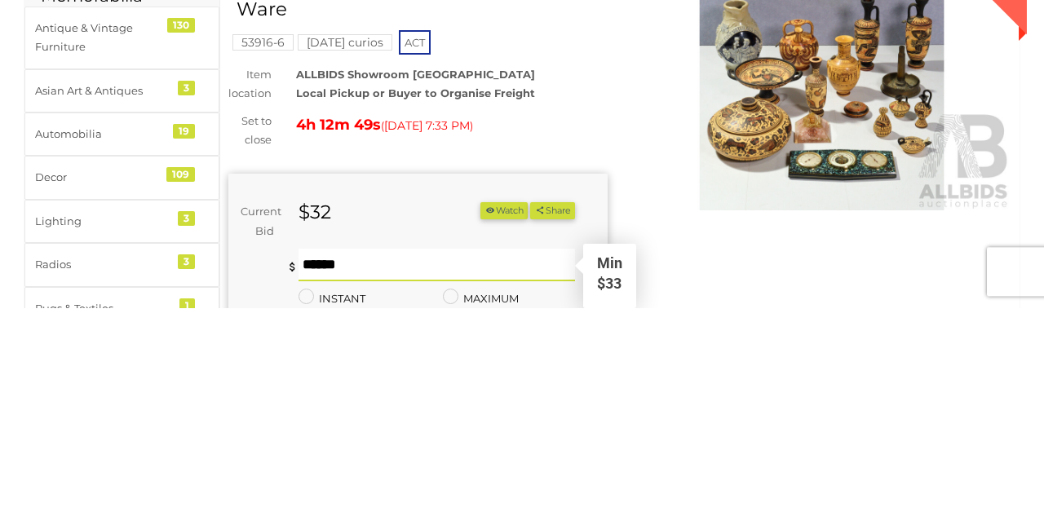
scroll to position [107, 0]
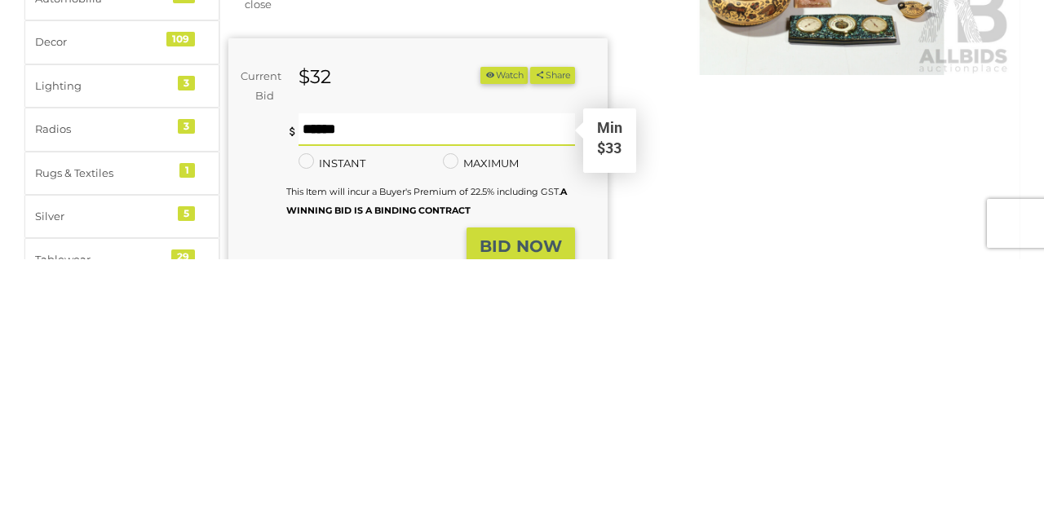
type input "**"
click at [503, 509] on strong "BID NOW" at bounding box center [521, 513] width 82 height 20
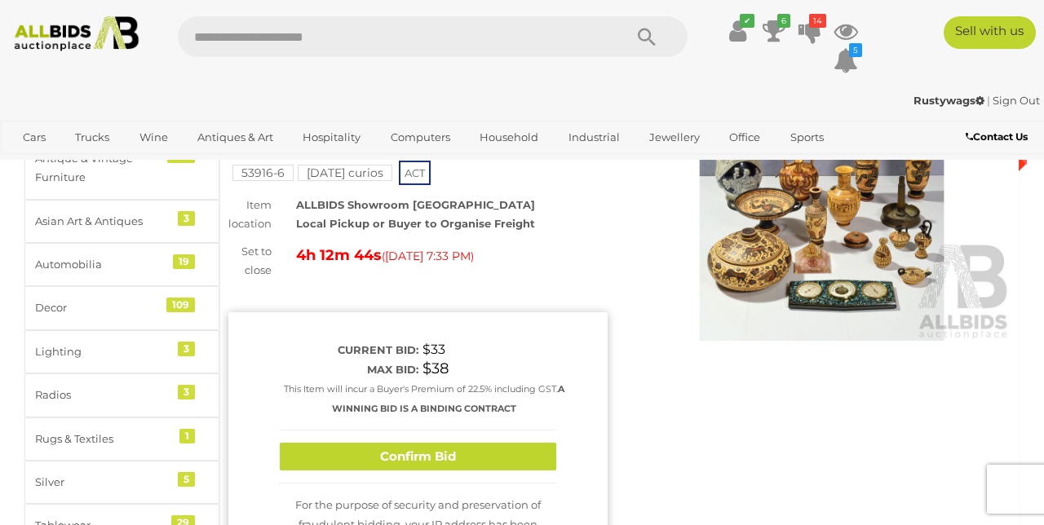
click at [403, 460] on button "Confirm Bid" at bounding box center [418, 457] width 277 height 29
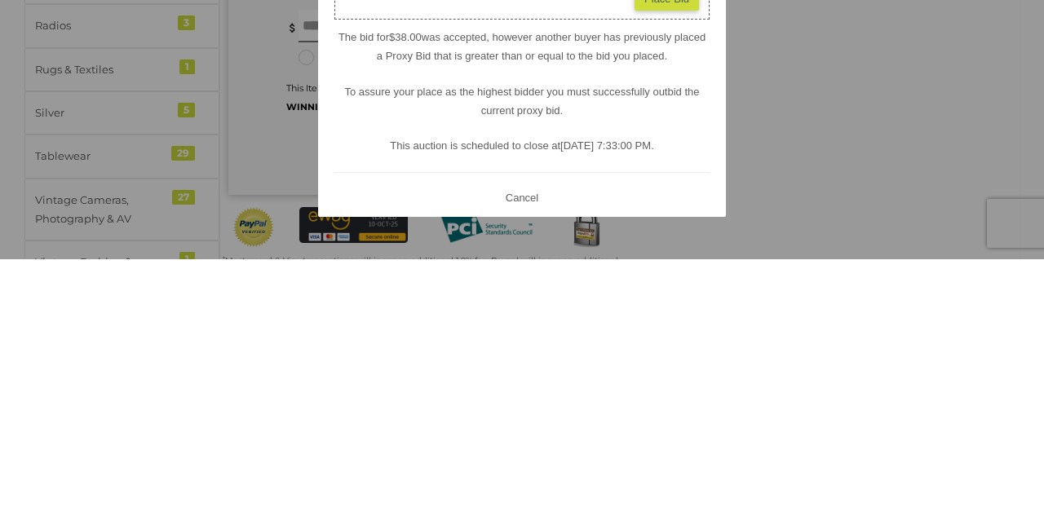
scroll to position [215, 0]
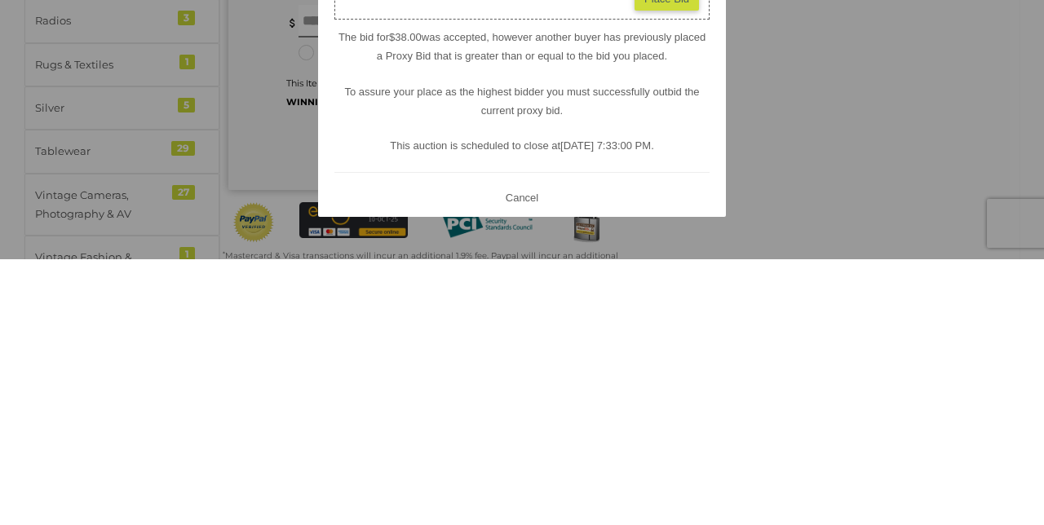
click at [530, 474] on button "Cancel" at bounding box center [522, 464] width 42 height 20
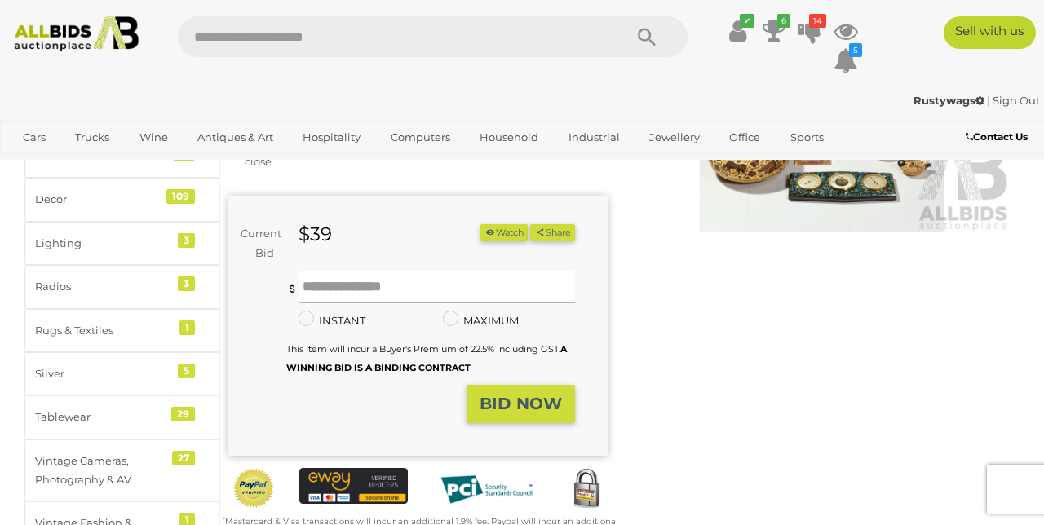
click at [409, 279] on input "text" at bounding box center [437, 287] width 277 height 33
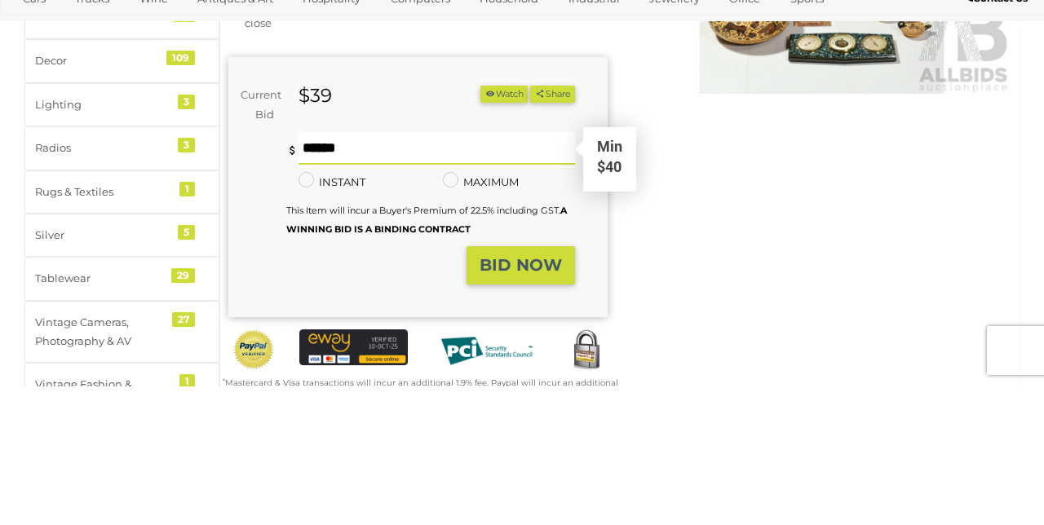
type input "**"
click at [503, 410] on strong "BID NOW" at bounding box center [521, 404] width 82 height 20
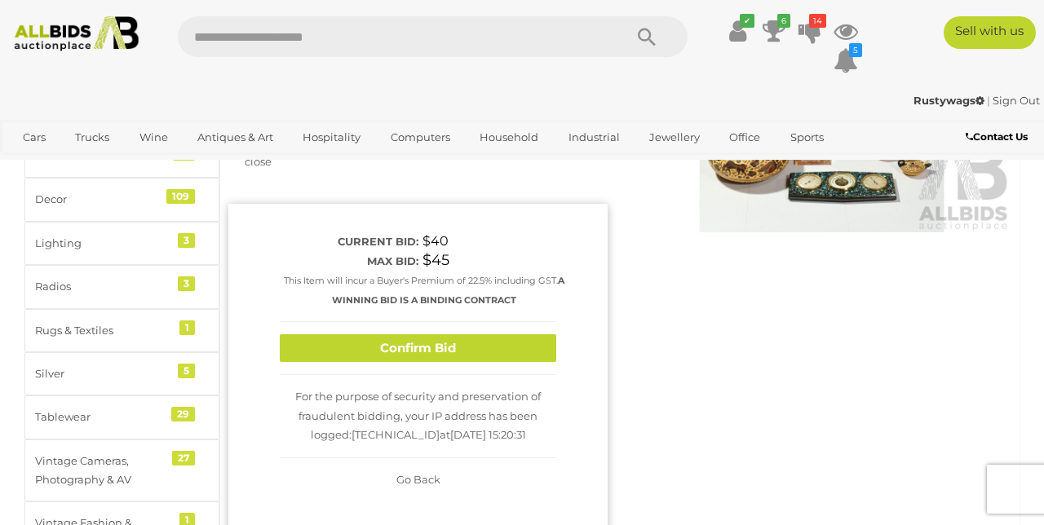
click at [440, 343] on button "Confirm Bid" at bounding box center [418, 349] width 277 height 29
